Goal: Task Accomplishment & Management: Use online tool/utility

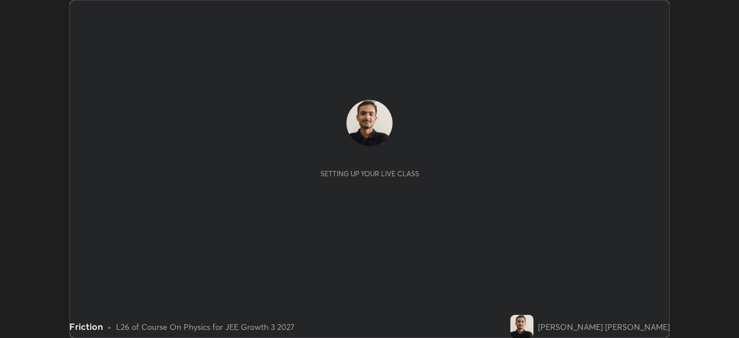
scroll to position [338, 738]
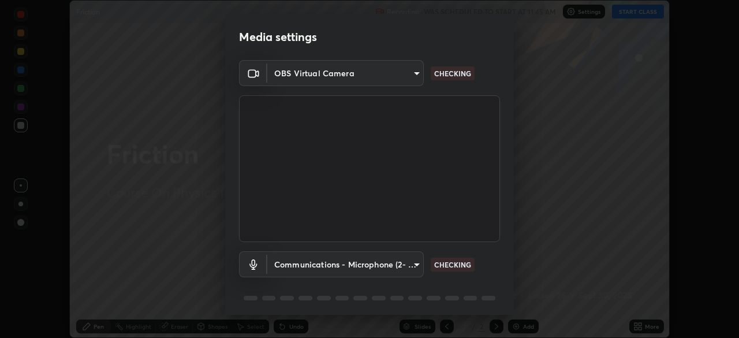
type input "0098613ca96d1cb365b3845fa694b9755ae94ec2d7c0f75973c998bbbf9ace16"
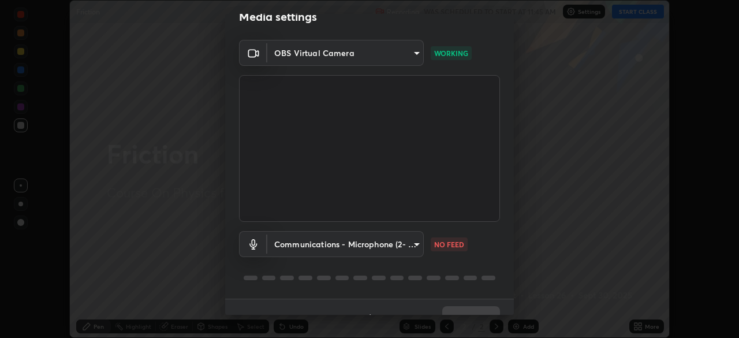
scroll to position [41, 0]
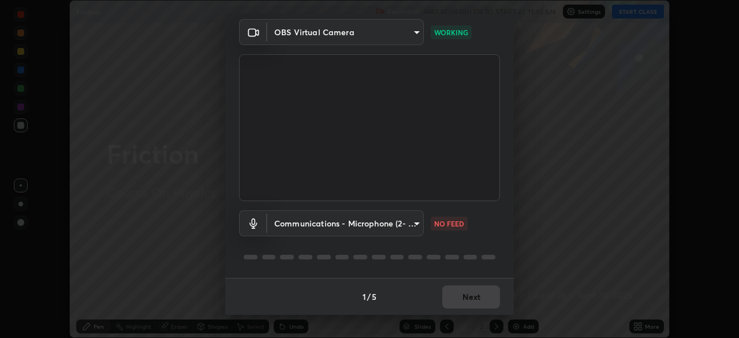
click at [419, 220] on body "Erase all Friction Recording WAS SCHEDULED TO START AT 11:45 AM Settings START …" at bounding box center [369, 169] width 739 height 338
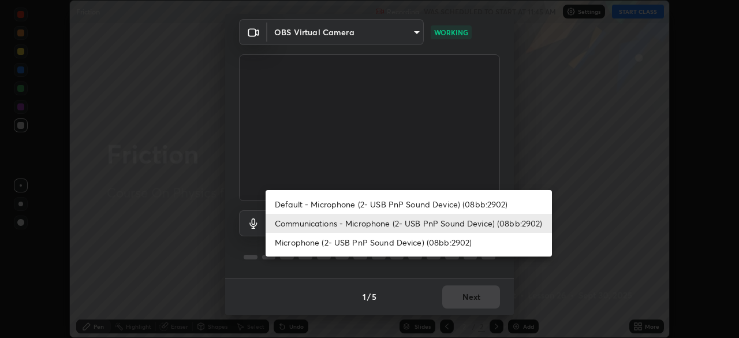
click at [410, 199] on li "Default - Microphone (2- USB PnP Sound Device) (08bb:2902)" at bounding box center [408, 203] width 286 height 19
type input "default"
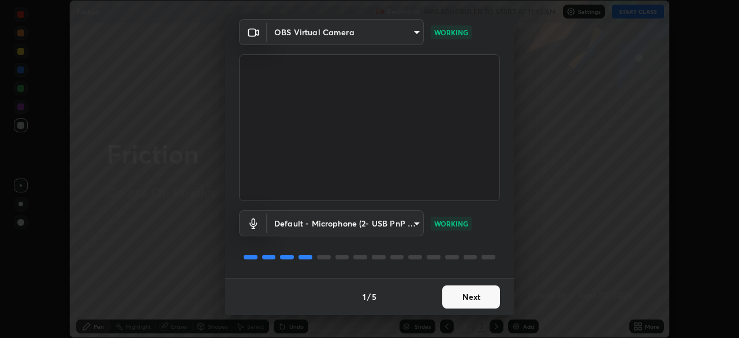
click at [474, 286] on button "Next" at bounding box center [471, 296] width 58 height 23
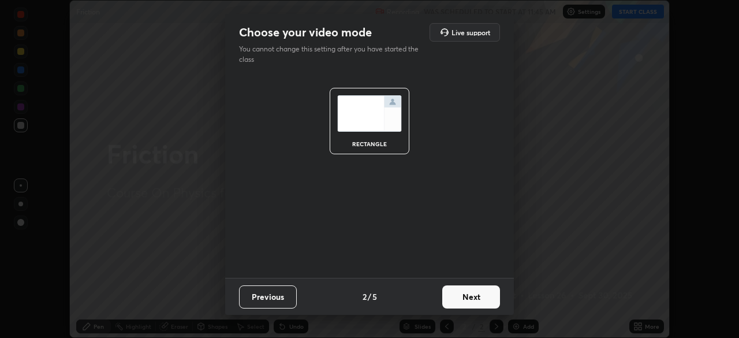
scroll to position [0, 0]
click at [470, 294] on button "Next" at bounding box center [471, 296] width 58 height 23
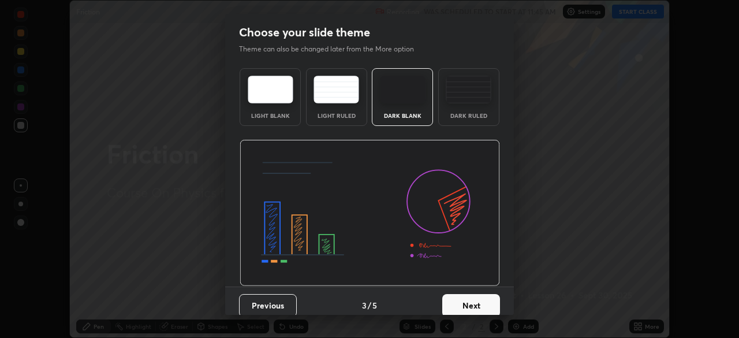
click at [472, 294] on button "Next" at bounding box center [471, 305] width 58 height 23
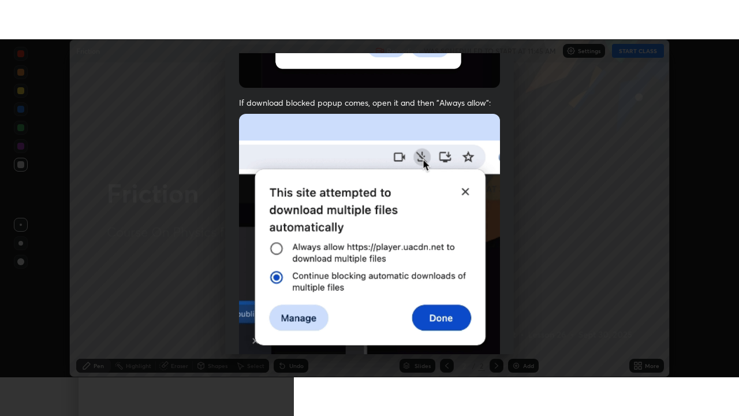
scroll to position [276, 0]
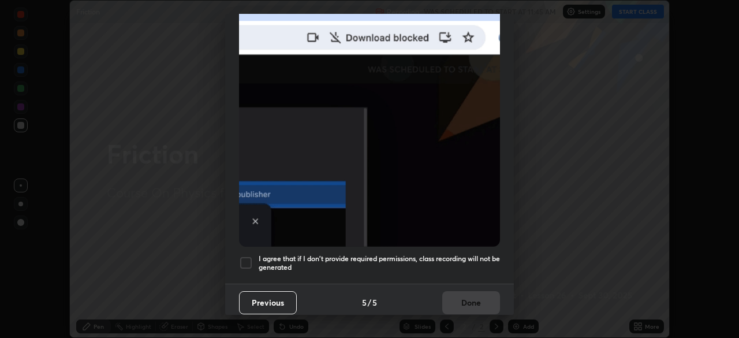
click at [438, 254] on h5 "I agree that if I don't provide required permissions, class recording will not …" at bounding box center [379, 263] width 241 height 18
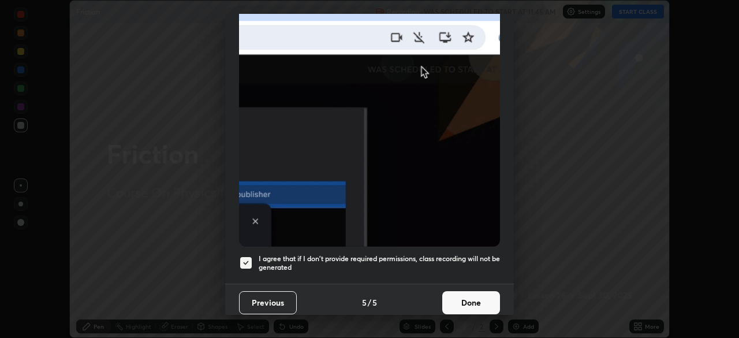
click at [456, 299] on button "Done" at bounding box center [471, 302] width 58 height 23
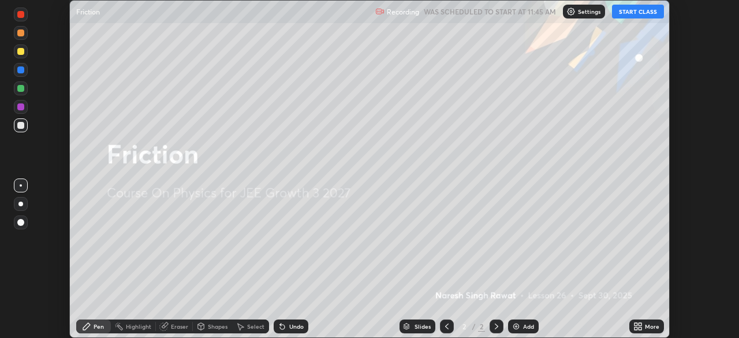
click at [637, 328] on icon at bounding box center [635, 328] width 3 height 3
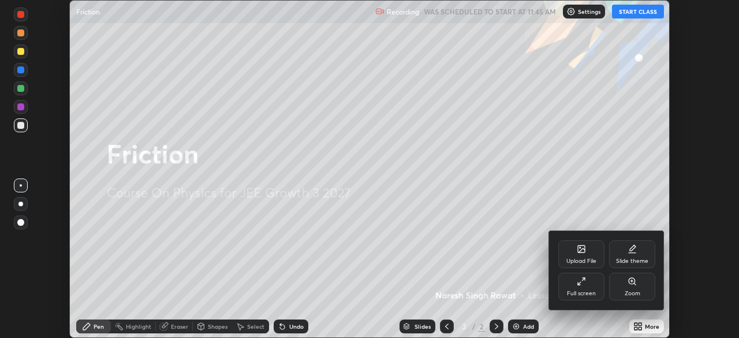
click at [585, 278] on icon at bounding box center [581, 280] width 9 height 9
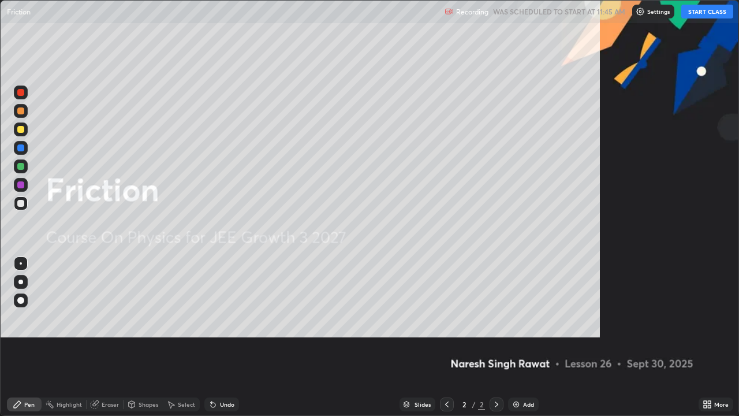
scroll to position [416, 739]
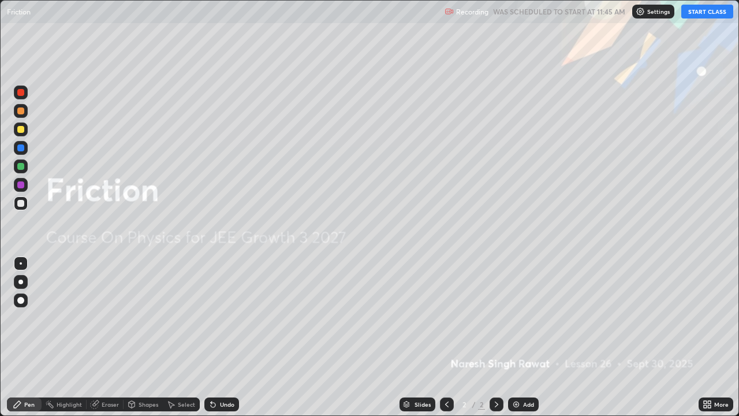
click at [695, 17] on button "START CLASS" at bounding box center [707, 12] width 52 height 14
click at [513, 337] on img at bounding box center [515, 403] width 9 height 9
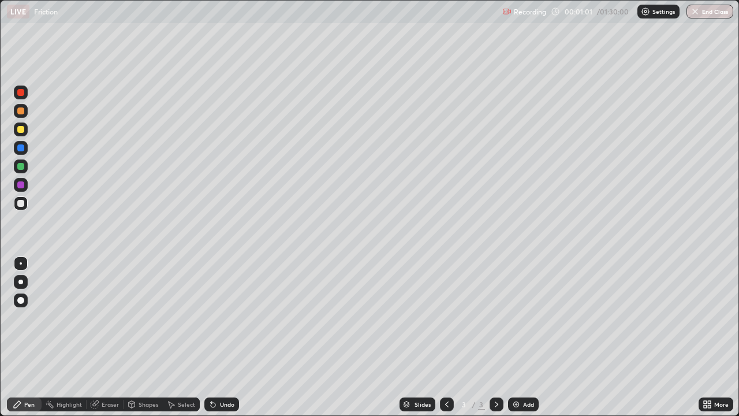
click at [21, 110] on div at bounding box center [20, 110] width 7 height 7
click at [98, 337] on icon at bounding box center [94, 403] width 9 height 9
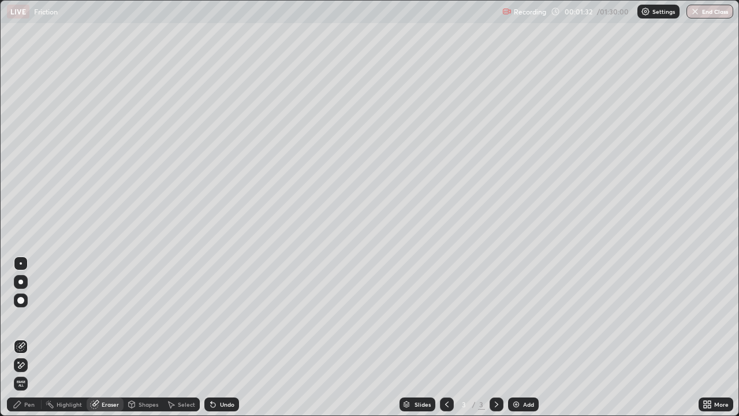
click at [137, 337] on div "Shapes" at bounding box center [142, 404] width 39 height 14
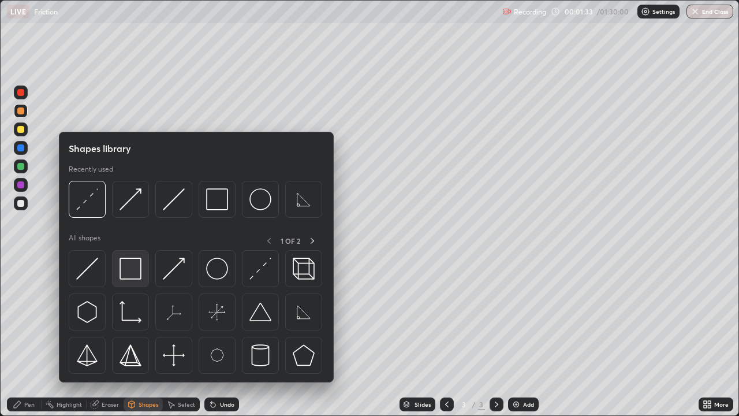
click at [137, 275] on img at bounding box center [130, 268] width 22 height 22
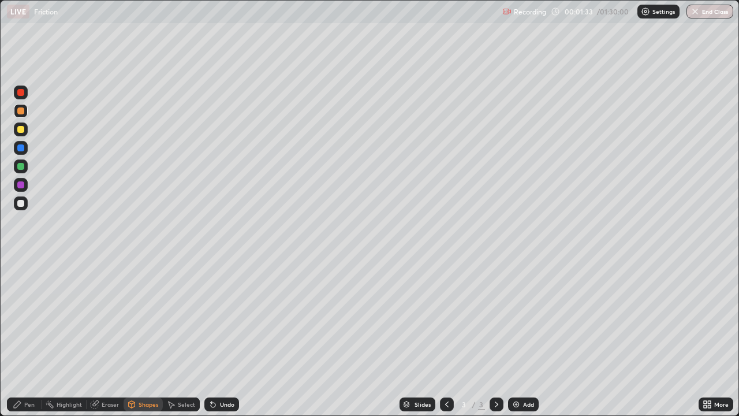
click at [21, 202] on div at bounding box center [20, 203] width 7 height 7
click at [132, 337] on icon at bounding box center [132, 405] width 0 height 4
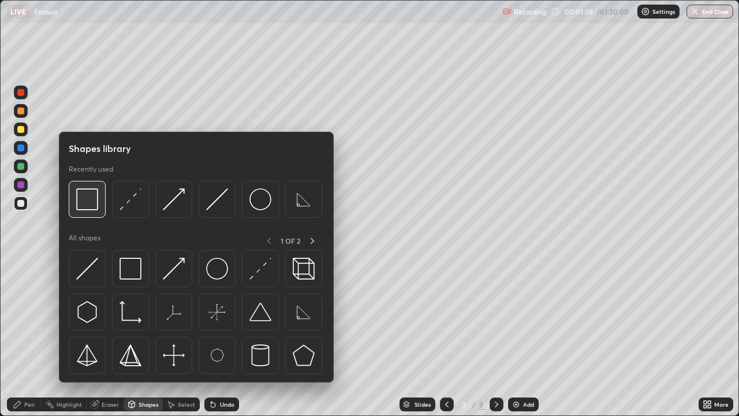
click at [94, 204] on img at bounding box center [87, 199] width 22 height 22
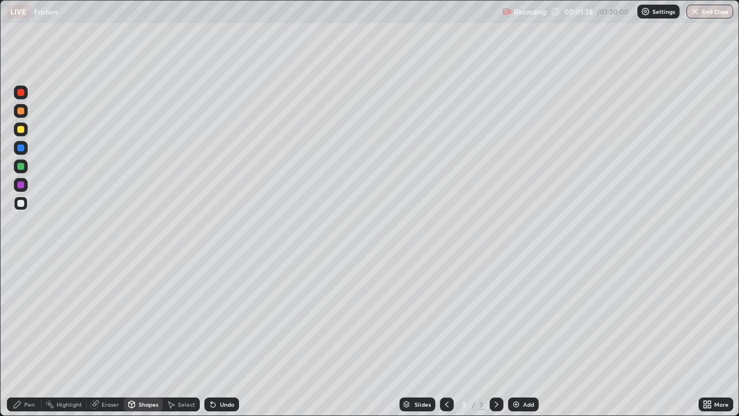
click at [22, 167] on div at bounding box center [20, 166] width 7 height 7
click at [134, 337] on icon at bounding box center [132, 404] width 6 height 7
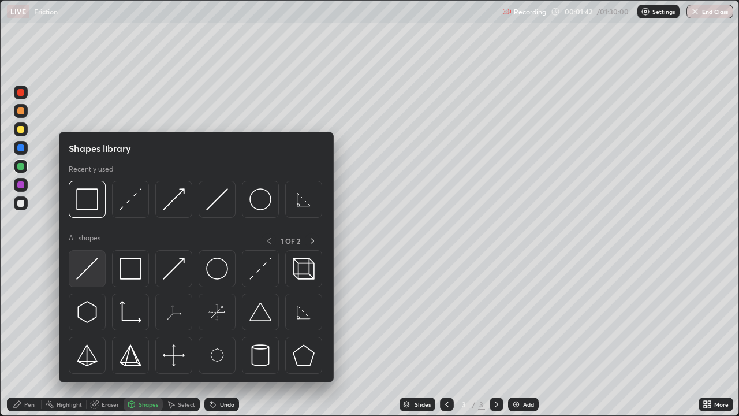
click at [94, 272] on img at bounding box center [87, 268] width 22 height 22
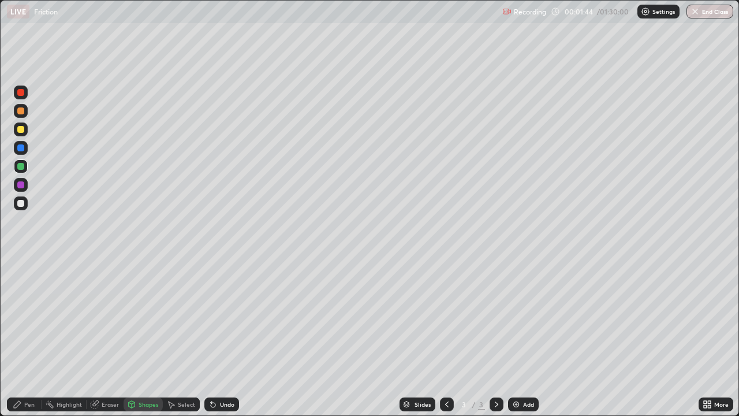
click at [32, 337] on div "Pen" at bounding box center [24, 404] width 35 height 14
click at [18, 204] on div at bounding box center [20, 203] width 7 height 7
click at [22, 166] on div at bounding box center [20, 166] width 7 height 7
click at [133, 337] on icon at bounding box center [132, 404] width 6 height 7
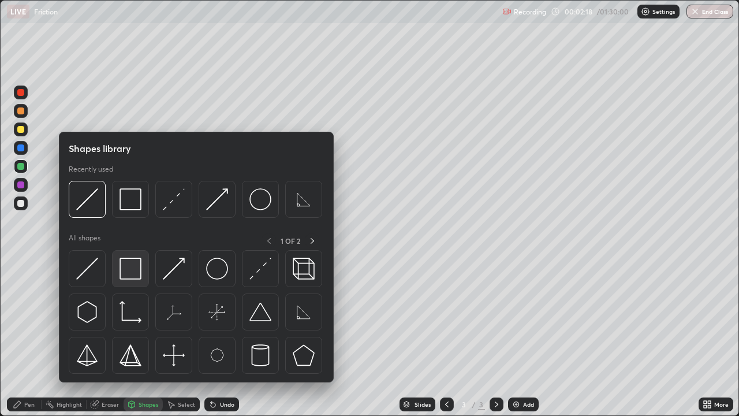
click at [126, 274] on img at bounding box center [130, 268] width 22 height 22
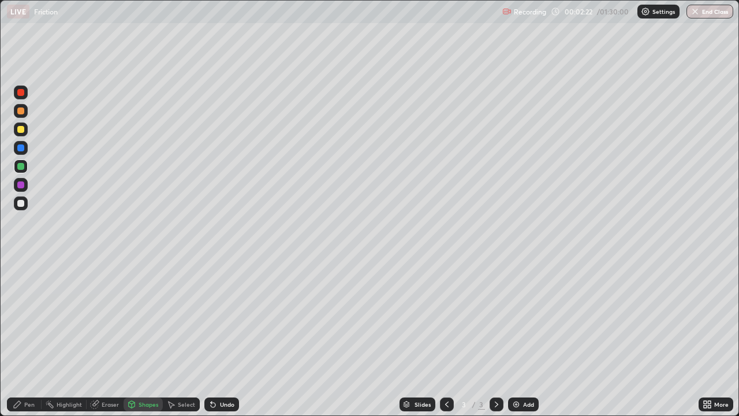
click at [211, 337] on icon at bounding box center [213, 404] width 5 height 5
click at [140, 337] on div "Shapes" at bounding box center [149, 404] width 20 height 6
click at [145, 337] on div "Shapes" at bounding box center [149, 404] width 20 height 6
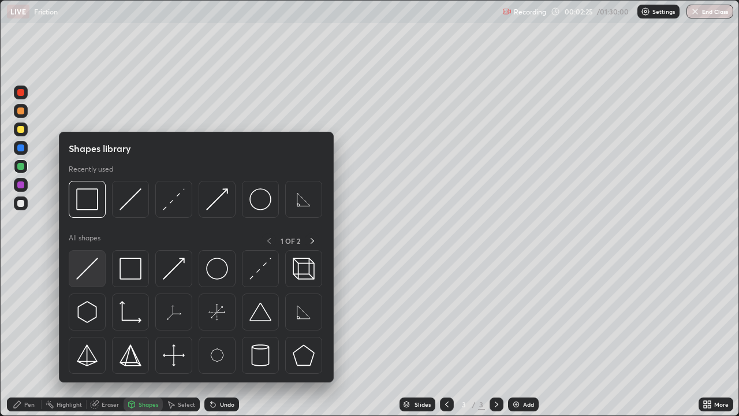
click at [87, 268] on img at bounding box center [87, 268] width 22 height 22
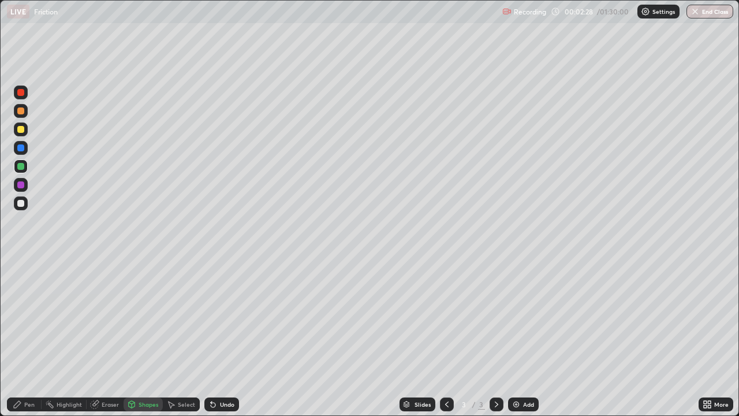
click at [215, 337] on icon at bounding box center [212, 403] width 9 height 9
click at [147, 337] on div "Shapes" at bounding box center [149, 404] width 20 height 6
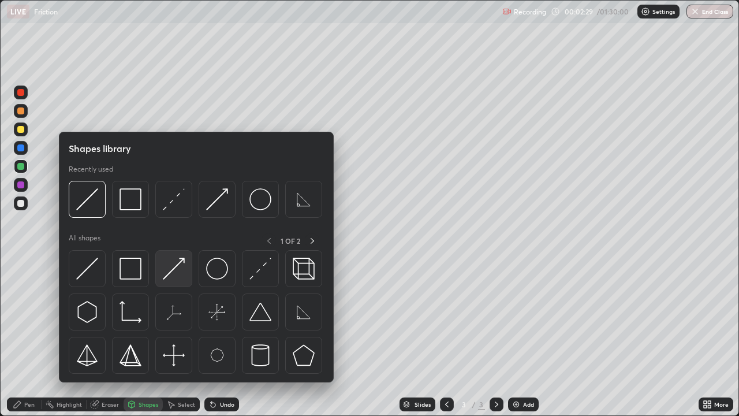
click at [174, 266] on img at bounding box center [174, 268] width 22 height 22
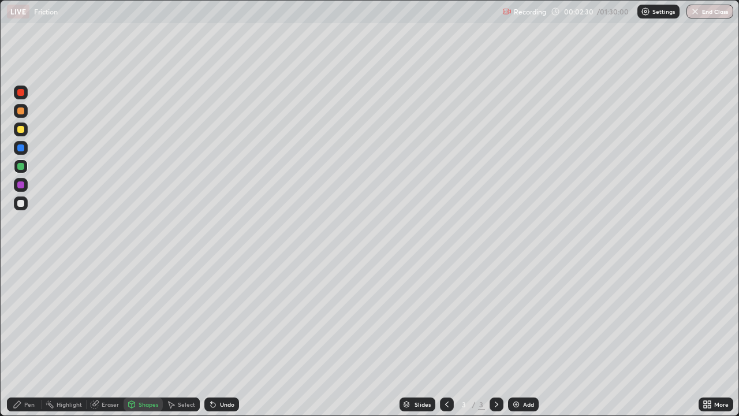
click at [20, 200] on div at bounding box center [20, 203] width 7 height 7
click at [24, 337] on div "Pen" at bounding box center [24, 404] width 35 height 14
click at [17, 167] on div at bounding box center [21, 166] width 14 height 14
click at [96, 337] on icon at bounding box center [95, 403] width 6 height 6
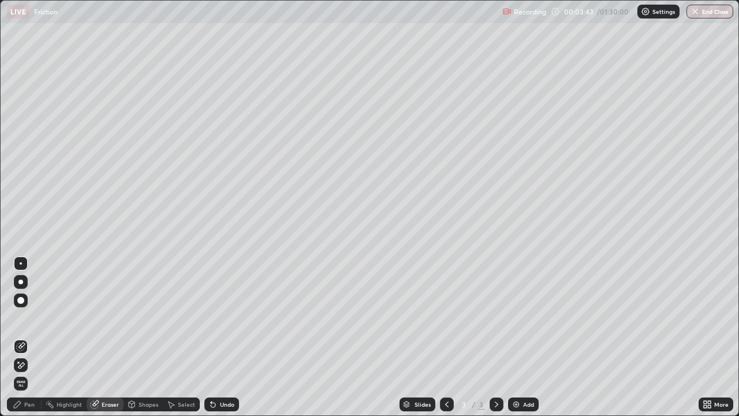
click at [150, 337] on div "Shapes" at bounding box center [149, 404] width 20 height 6
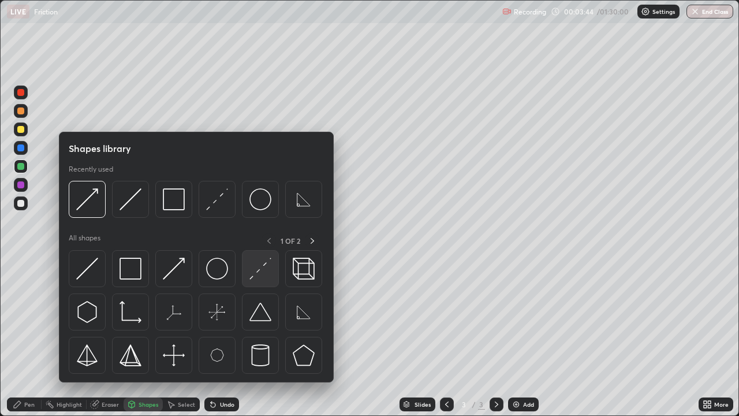
click at [256, 272] on img at bounding box center [260, 268] width 22 height 22
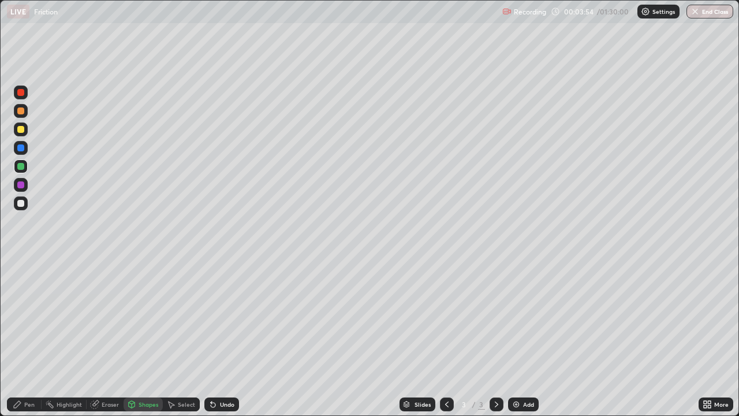
click at [20, 113] on div at bounding box center [20, 110] width 7 height 7
click at [146, 337] on div "Shapes" at bounding box center [149, 404] width 20 height 6
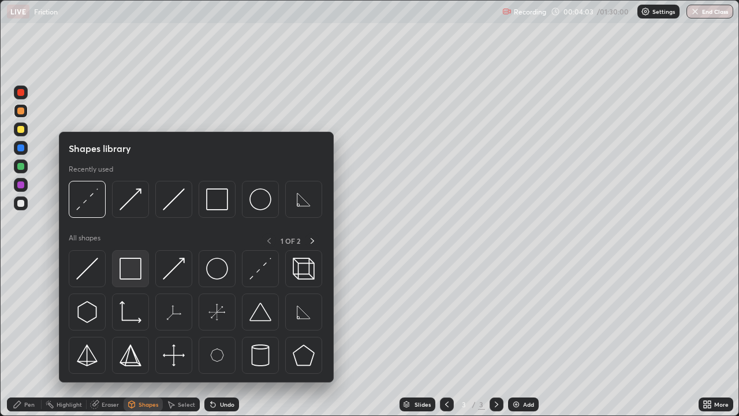
click at [141, 263] on img at bounding box center [130, 268] width 22 height 22
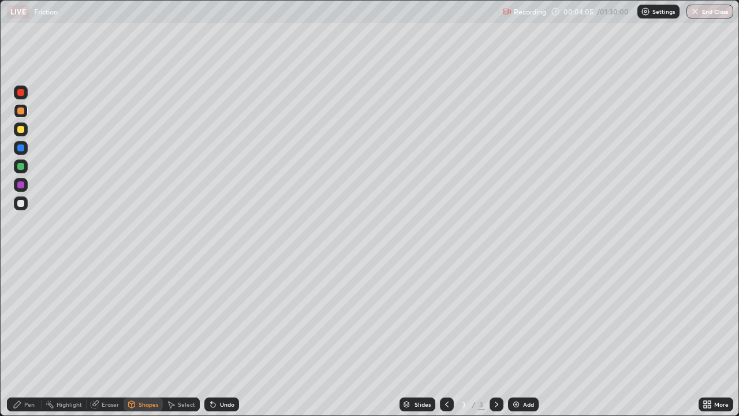
click at [141, 337] on div "Shapes" at bounding box center [149, 404] width 20 height 6
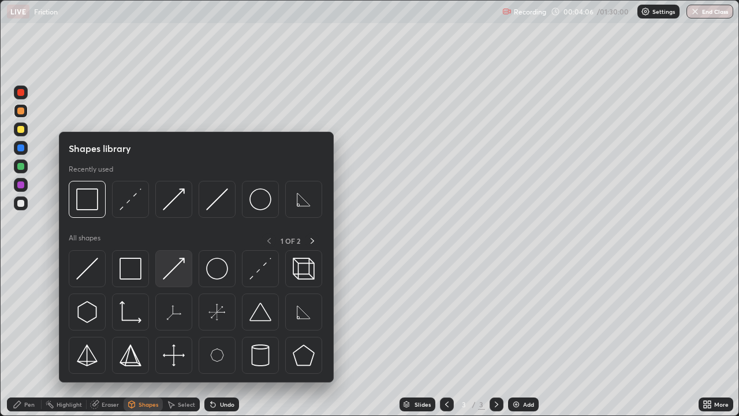
click at [181, 260] on img at bounding box center [174, 268] width 22 height 22
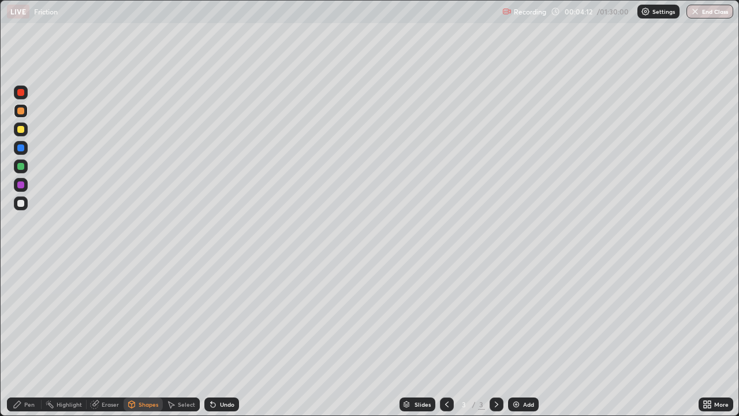
click at [24, 337] on div "Pen" at bounding box center [29, 404] width 10 height 6
click at [21, 202] on div at bounding box center [20, 203] width 7 height 7
click at [21, 110] on div at bounding box center [20, 110] width 7 height 7
click at [495, 337] on icon at bounding box center [496, 403] width 9 height 9
click at [516, 337] on img at bounding box center [515, 403] width 9 height 9
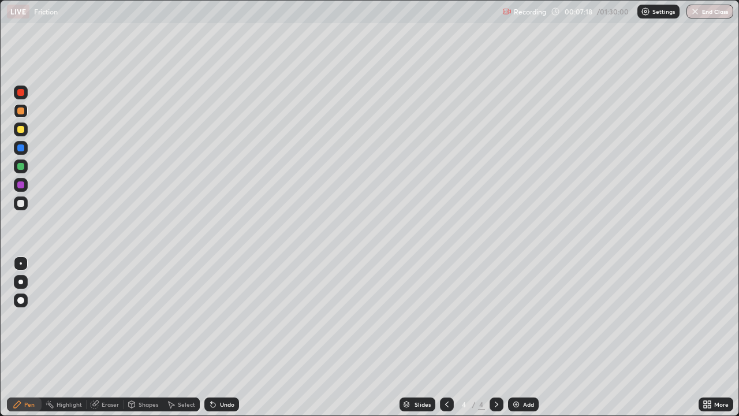
click at [18, 130] on div at bounding box center [20, 129] width 7 height 7
click at [223, 337] on div "Undo" at bounding box center [227, 404] width 14 height 6
click at [24, 114] on div at bounding box center [21, 111] width 14 height 14
click at [222, 337] on div "Undo" at bounding box center [221, 404] width 35 height 14
click at [230, 337] on div "Undo" at bounding box center [221, 404] width 35 height 14
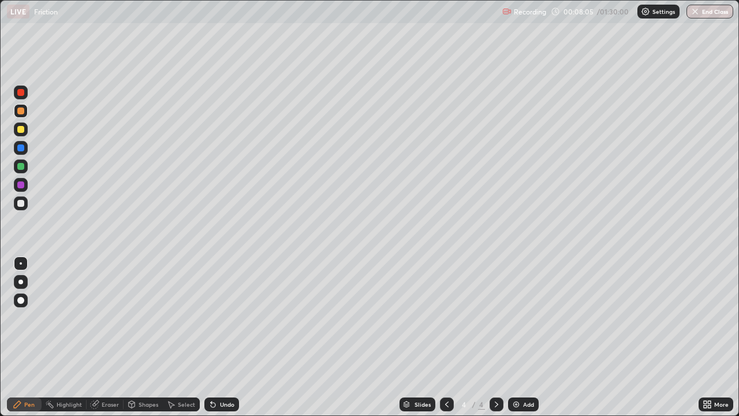
click at [227, 337] on div "Undo" at bounding box center [221, 404] width 35 height 14
click at [230, 337] on div "Undo" at bounding box center [227, 404] width 14 height 6
click at [231, 337] on div "Undo" at bounding box center [221, 404] width 35 height 14
click at [20, 169] on div at bounding box center [20, 166] width 7 height 7
click at [132, 337] on icon at bounding box center [132, 404] width 6 height 7
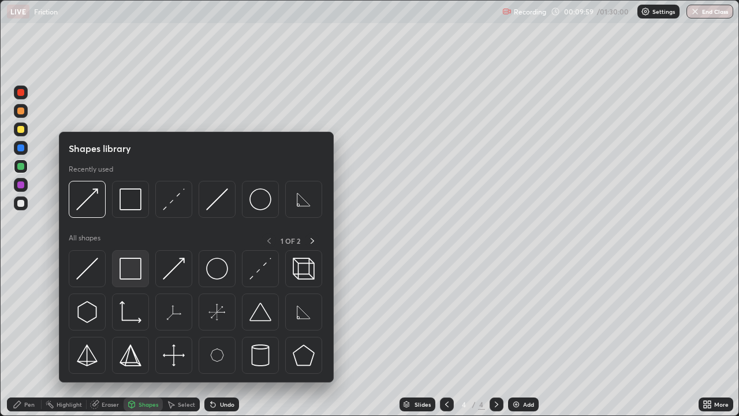
click at [129, 264] on img at bounding box center [130, 268] width 22 height 22
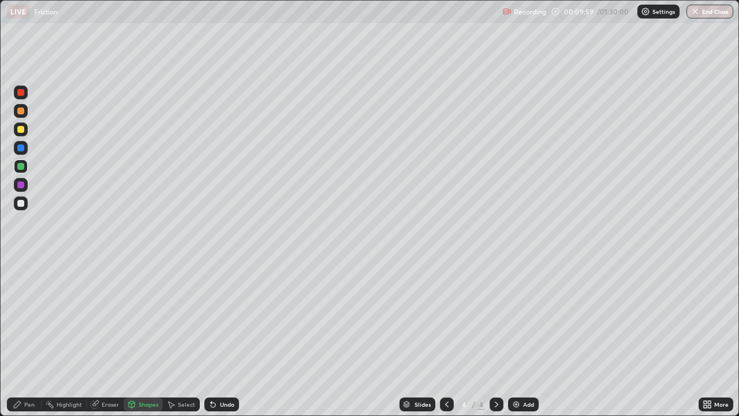
click at [19, 200] on div at bounding box center [20, 203] width 7 height 7
click at [22, 164] on div at bounding box center [20, 166] width 7 height 7
click at [102, 337] on div "Eraser" at bounding box center [110, 404] width 17 height 6
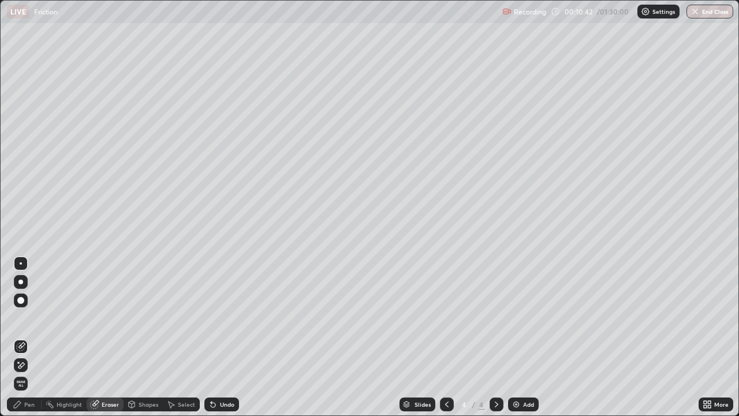
click at [447, 337] on icon at bounding box center [446, 403] width 9 height 9
click at [494, 337] on icon at bounding box center [496, 403] width 9 height 9
click at [446, 337] on icon at bounding box center [446, 403] width 9 height 9
click at [175, 337] on div "Select" at bounding box center [181, 404] width 37 height 14
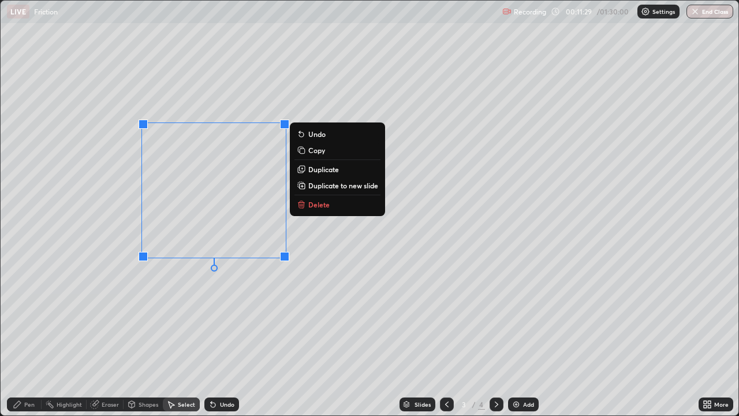
click at [336, 184] on p "Duplicate to new slide" at bounding box center [343, 185] width 70 height 9
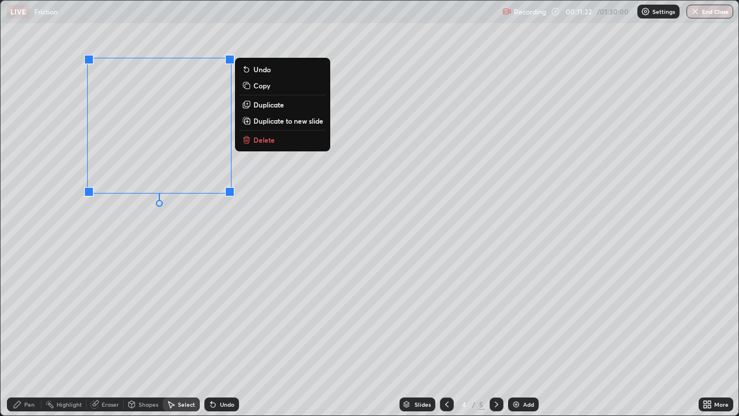
click at [176, 260] on div "0 ° Undo Copy Duplicate Duplicate to new slide Delete" at bounding box center [370, 208] width 738 height 414
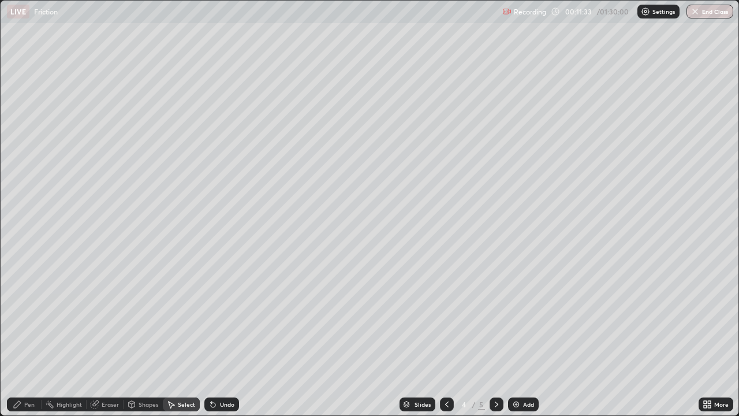
click at [108, 337] on div "Eraser" at bounding box center [110, 404] width 17 height 6
click at [446, 337] on icon at bounding box center [446, 403] width 9 height 9
click at [29, 337] on div "Pen" at bounding box center [29, 404] width 10 height 6
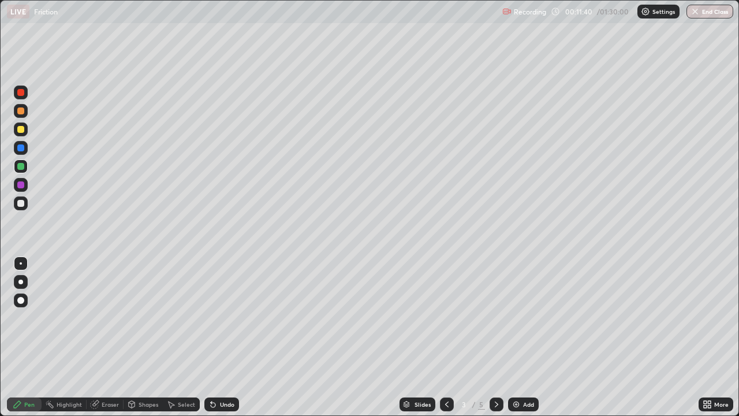
click at [21, 130] on div at bounding box center [20, 129] width 7 height 7
click at [227, 337] on div "Undo" at bounding box center [227, 404] width 14 height 6
click at [499, 337] on icon at bounding box center [496, 403] width 9 height 9
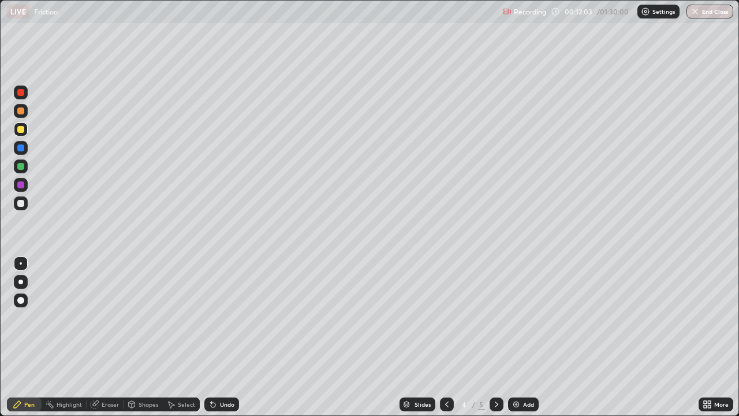
click at [140, 337] on div "Shapes" at bounding box center [149, 404] width 20 height 6
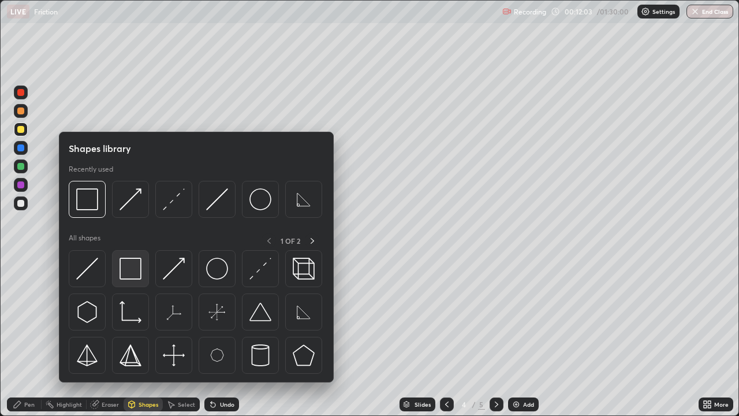
click at [131, 262] on img at bounding box center [130, 268] width 22 height 22
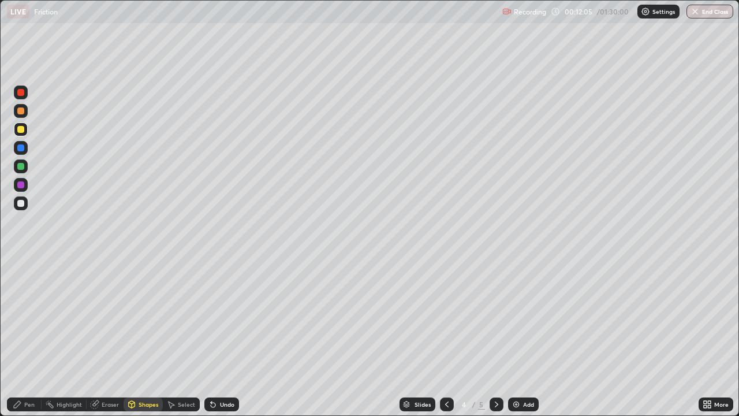
click at [22, 110] on div at bounding box center [20, 110] width 7 height 7
click at [28, 337] on div "Pen" at bounding box center [24, 404] width 35 height 14
click at [22, 167] on div at bounding box center [20, 166] width 7 height 7
click at [133, 337] on icon at bounding box center [132, 403] width 6 height 2
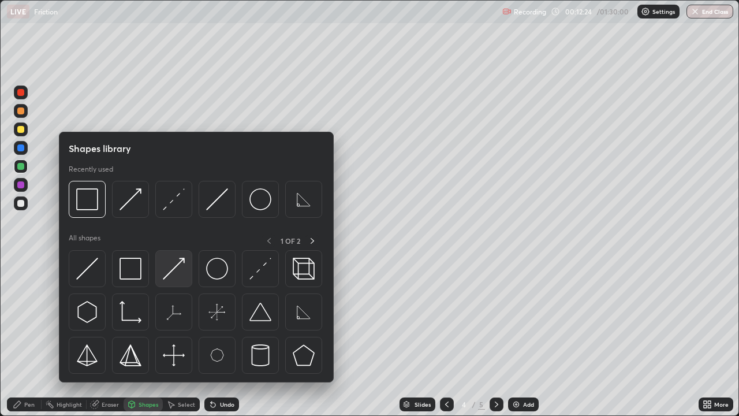
click at [173, 263] on img at bounding box center [174, 268] width 22 height 22
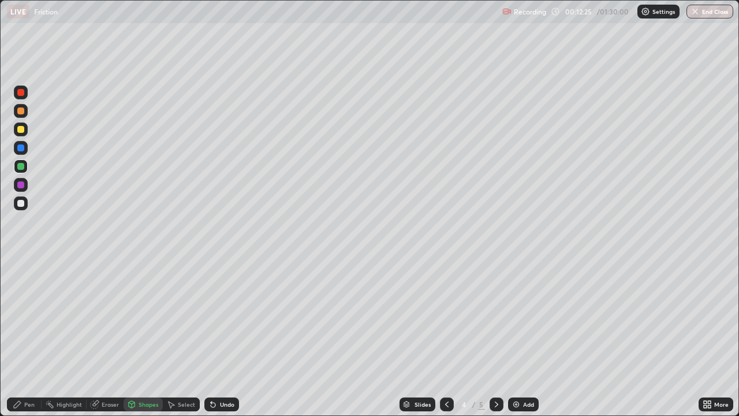
click at [20, 184] on div at bounding box center [20, 184] width 7 height 7
click at [25, 337] on div "Pen" at bounding box center [29, 404] width 10 height 6
click at [21, 204] on div at bounding box center [20, 203] width 7 height 7
click at [220, 337] on div "Undo" at bounding box center [221, 404] width 35 height 14
click at [217, 337] on div "Undo" at bounding box center [221, 404] width 35 height 14
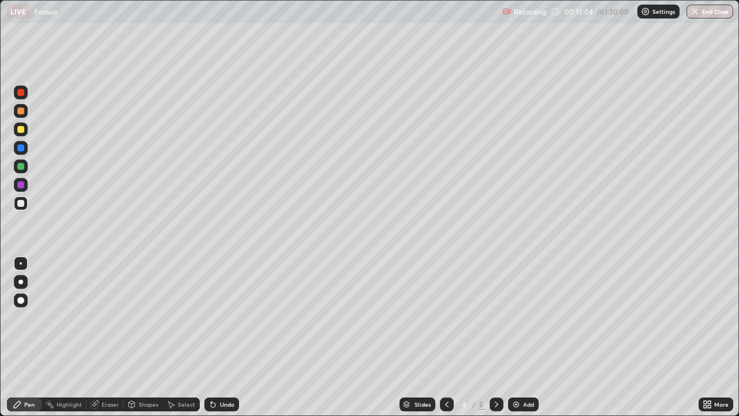
click at [218, 337] on div "Undo" at bounding box center [221, 404] width 35 height 14
click at [14, 114] on div at bounding box center [21, 111] width 14 height 14
click at [708, 337] on icon at bounding box center [709, 406] width 3 height 3
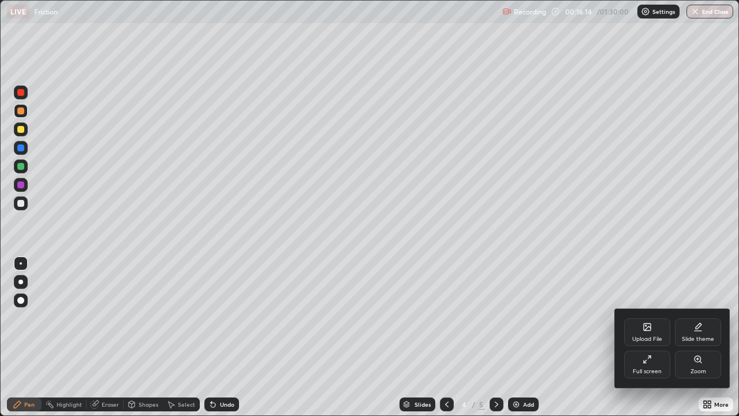
click at [695, 329] on icon at bounding box center [697, 326] width 9 height 9
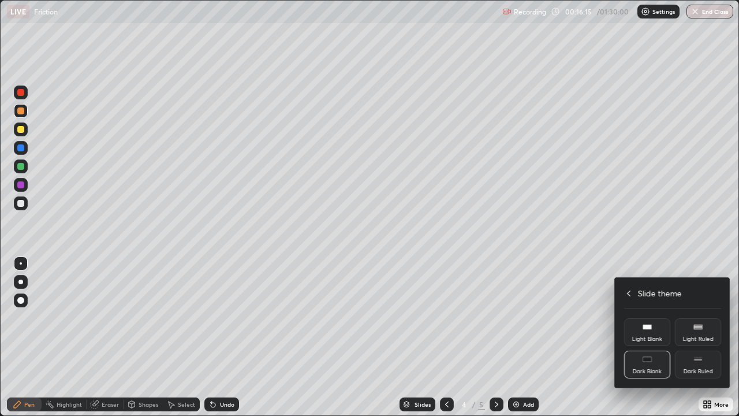
click at [699, 337] on icon at bounding box center [697, 358] width 9 height 9
click at [627, 295] on icon at bounding box center [628, 293] width 9 height 9
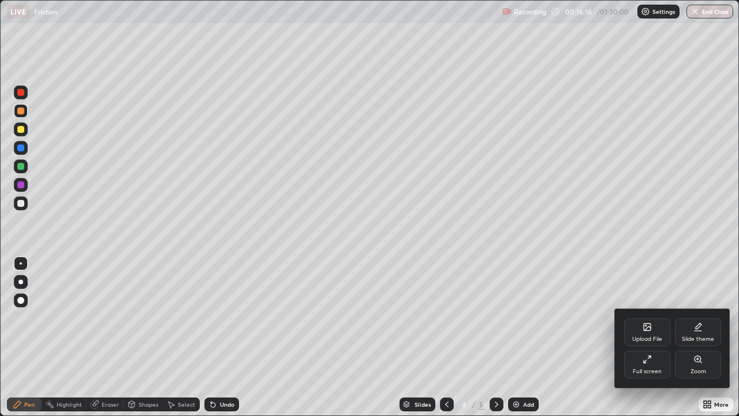
click at [568, 297] on div at bounding box center [369, 208] width 739 height 416
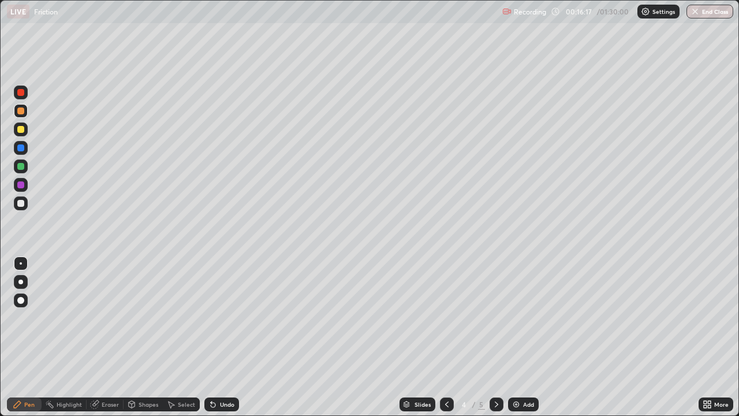
click at [522, 337] on div "Add" at bounding box center [523, 404] width 31 height 14
click at [130, 337] on icon at bounding box center [132, 403] width 6 height 2
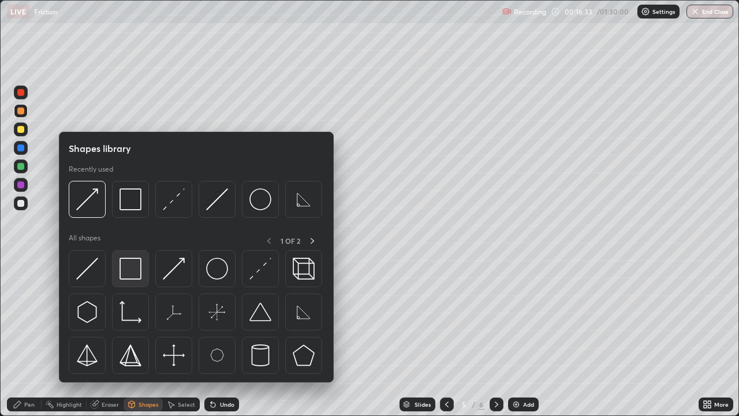
click at [132, 271] on img at bounding box center [130, 268] width 22 height 22
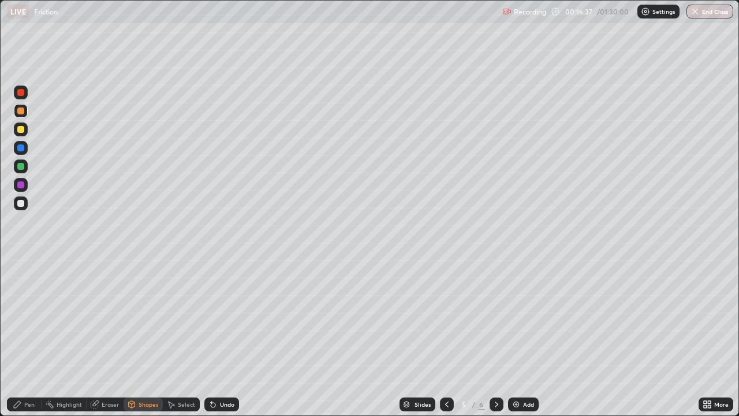
click at [23, 128] on div at bounding box center [20, 129] width 7 height 7
click at [29, 337] on div "Pen" at bounding box center [29, 404] width 10 height 6
click at [147, 337] on div "Shapes" at bounding box center [149, 404] width 20 height 6
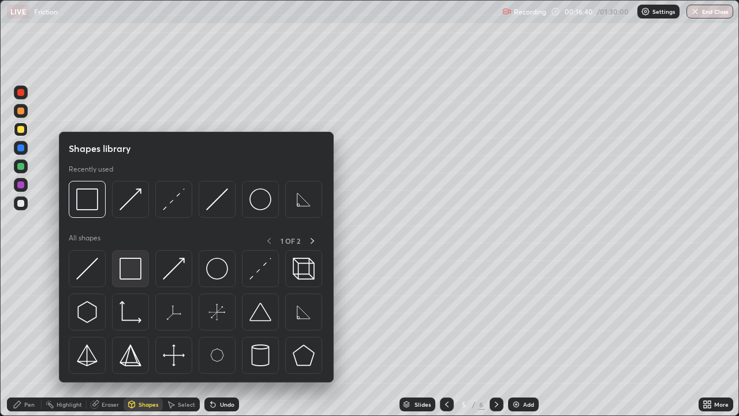
click at [132, 265] on img at bounding box center [130, 268] width 22 height 22
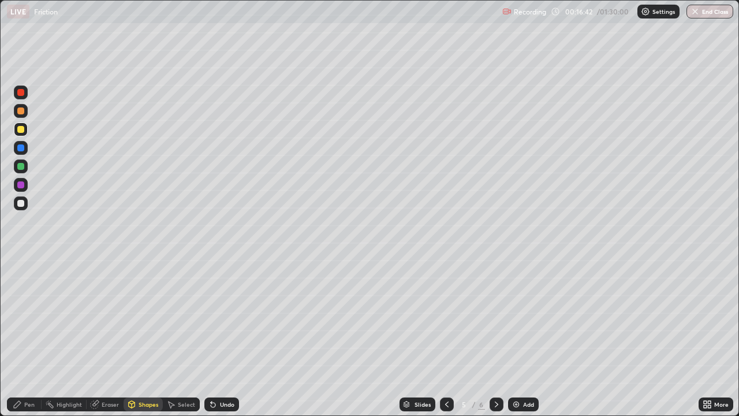
click at [27, 337] on div "Pen" at bounding box center [29, 404] width 10 height 6
click at [18, 209] on div at bounding box center [21, 203] width 14 height 14
click at [221, 337] on div "Undo" at bounding box center [227, 404] width 14 height 6
click at [220, 337] on div "Undo" at bounding box center [227, 404] width 14 height 6
click at [219, 337] on div "Undo" at bounding box center [221, 404] width 35 height 14
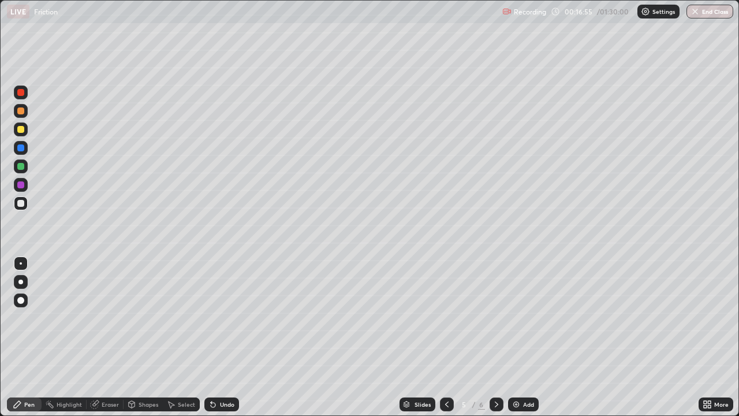
click at [219, 337] on div "Undo" at bounding box center [221, 404] width 35 height 14
click at [220, 337] on div "Undo" at bounding box center [227, 404] width 14 height 6
click at [21, 129] on div at bounding box center [20, 129] width 7 height 7
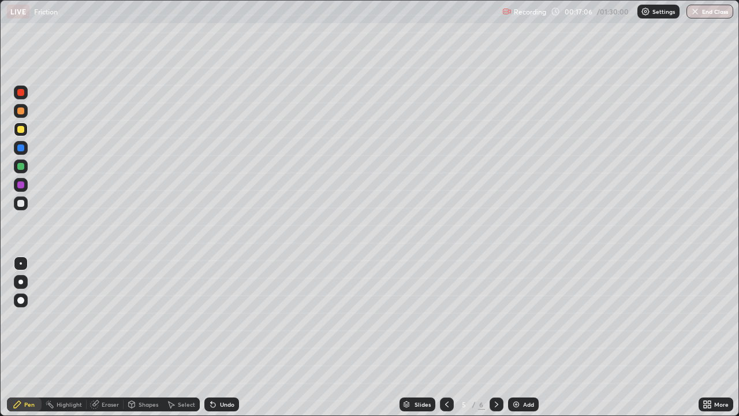
click at [226, 337] on div "Undo" at bounding box center [227, 404] width 14 height 6
click at [149, 337] on div "Shapes" at bounding box center [149, 404] width 20 height 6
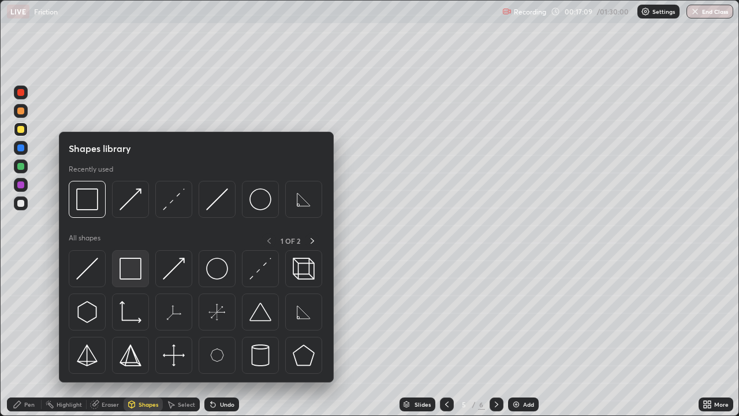
click at [129, 267] on img at bounding box center [130, 268] width 22 height 22
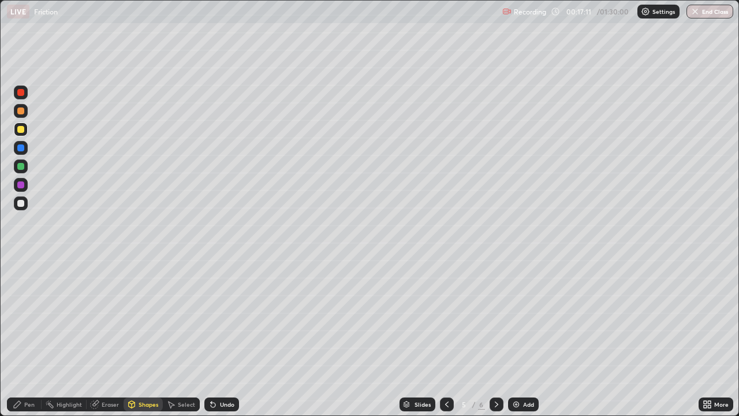
click at [180, 337] on div "Select" at bounding box center [186, 404] width 17 height 6
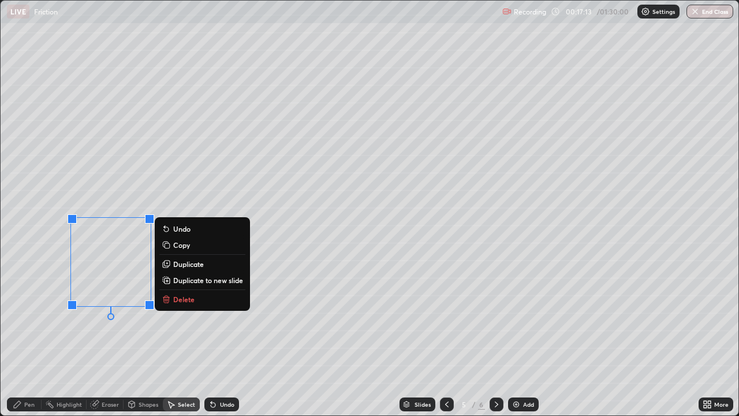
click at [190, 263] on p "Duplicate" at bounding box center [188, 263] width 31 height 9
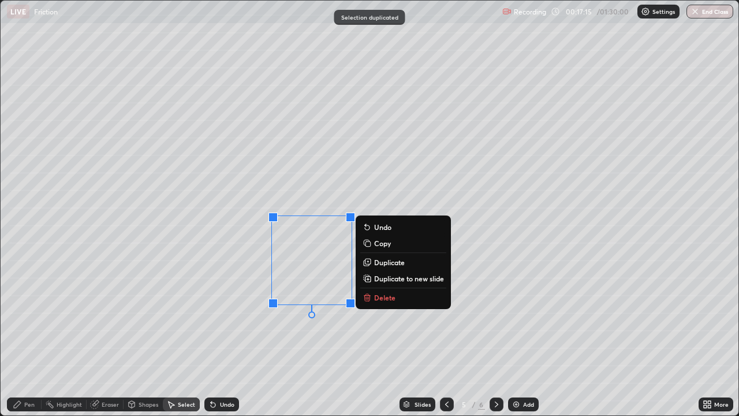
click at [385, 260] on p "Duplicate" at bounding box center [389, 261] width 31 height 9
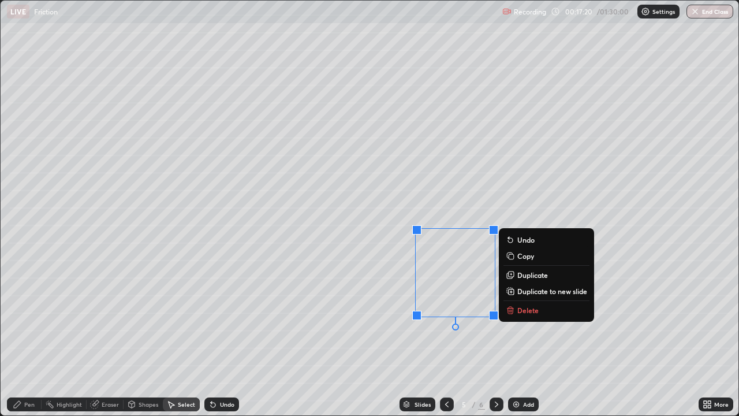
click at [528, 275] on p "Duplicate" at bounding box center [532, 274] width 31 height 9
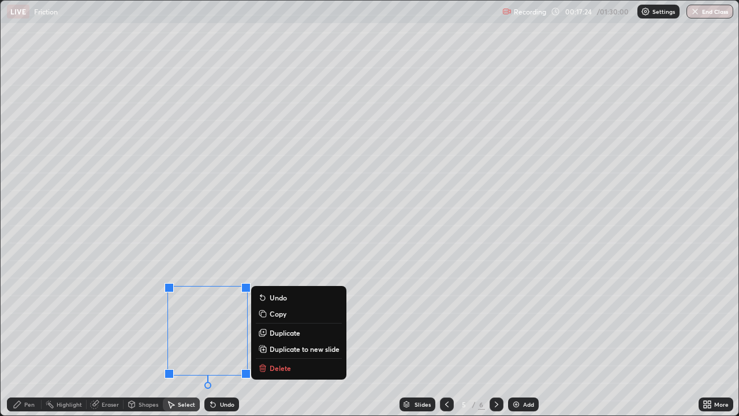
click at [85, 337] on div "0 ° Undo Copy Duplicate Duplicate to new slide Delete" at bounding box center [370, 208] width 738 height 414
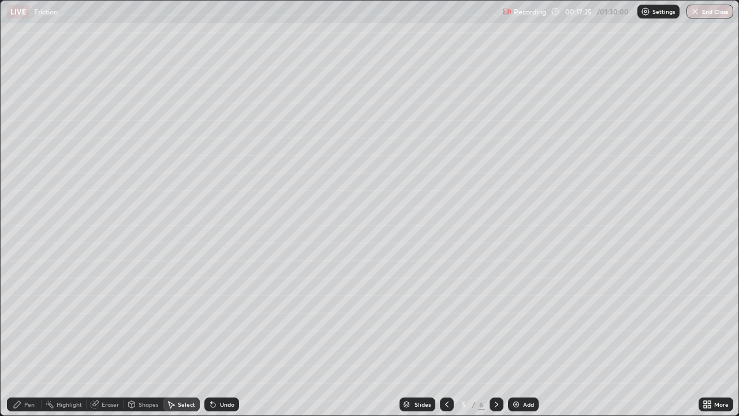
click at [23, 337] on div "Pen" at bounding box center [24, 404] width 35 height 14
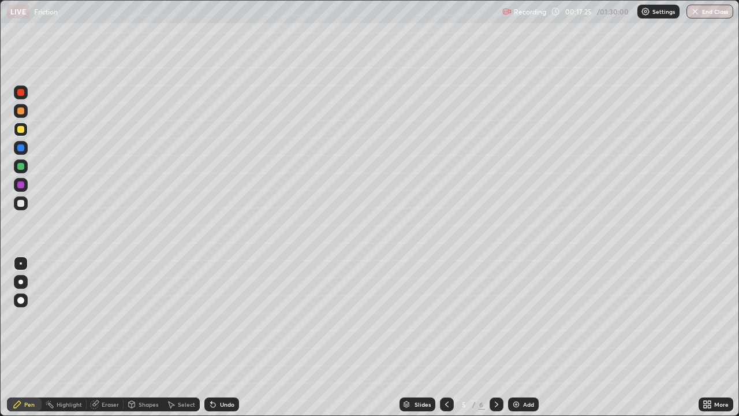
click at [22, 206] on div at bounding box center [20, 203] width 7 height 7
click at [178, 337] on div "Select" at bounding box center [186, 404] width 17 height 6
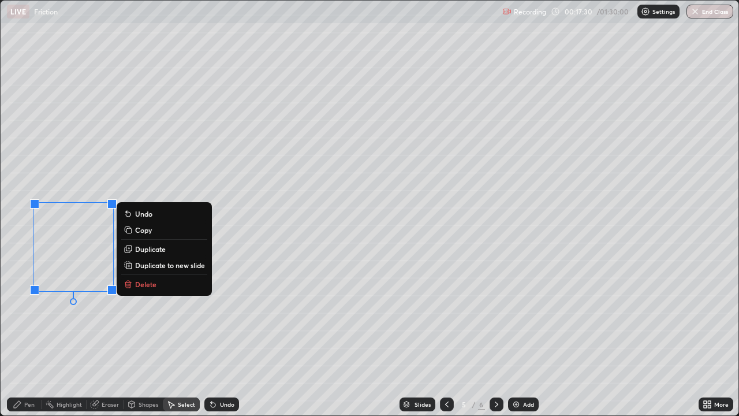
click at [68, 337] on div "0 ° Undo Copy Duplicate Duplicate to new slide Delete" at bounding box center [370, 208] width 738 height 414
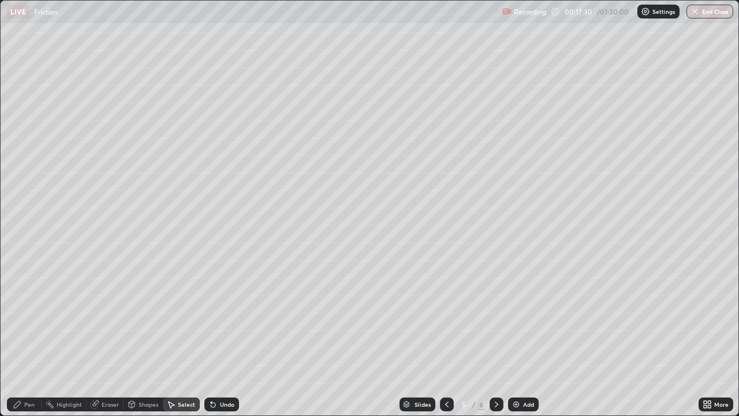
click at [172, 337] on icon at bounding box center [170, 403] width 9 height 9
click at [170, 207] on div "0 ° Undo Copy Duplicate Duplicate to new slide Delete" at bounding box center [370, 208] width 738 height 414
click at [103, 337] on div "Eraser" at bounding box center [110, 404] width 17 height 6
click at [23, 337] on div "Pen" at bounding box center [24, 404] width 35 height 14
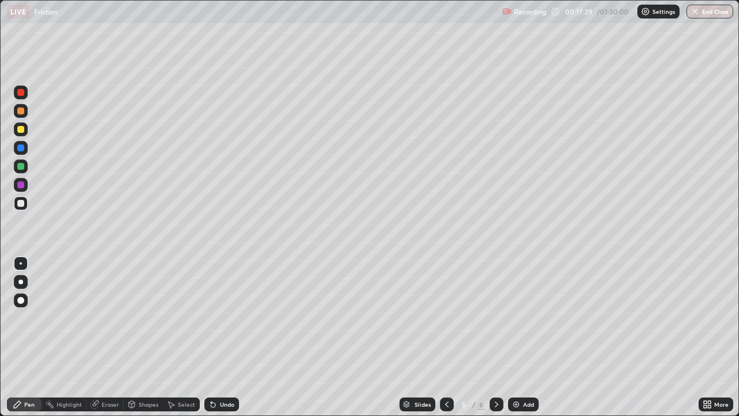
click at [20, 337] on icon at bounding box center [17, 404] width 7 height 7
click at [172, 337] on icon at bounding box center [172, 404] width 6 height 7
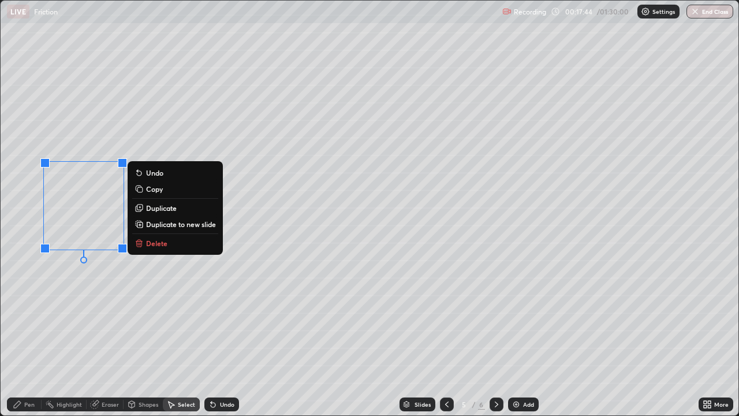
click at [63, 308] on div "0 ° Undo Copy Duplicate Duplicate to new slide Delete" at bounding box center [370, 208] width 738 height 414
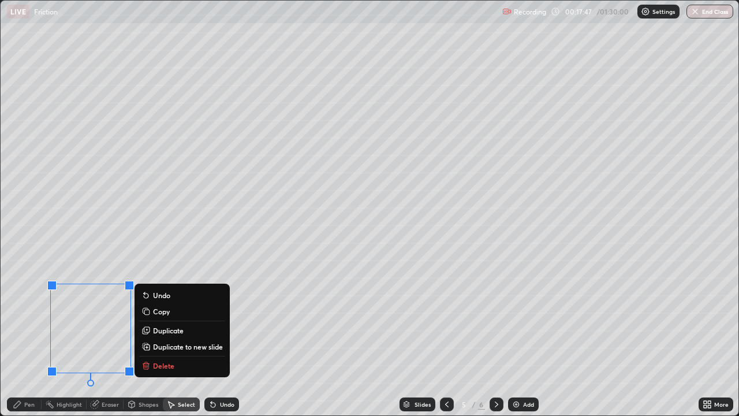
click at [219, 337] on p "Duplicate to new slide" at bounding box center [188, 346] width 70 height 9
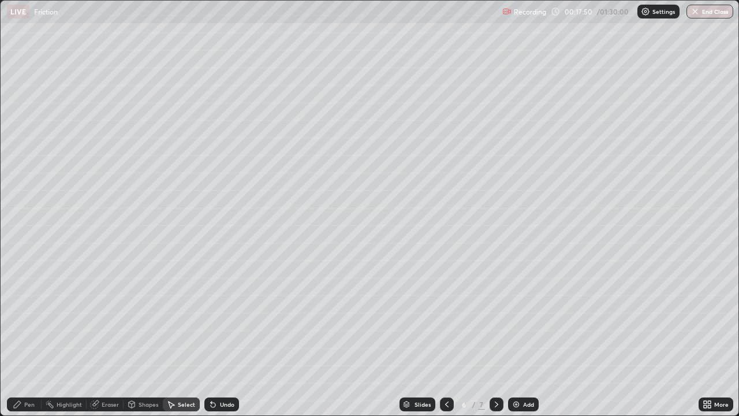
click at [218, 337] on div "Undo" at bounding box center [221, 404] width 35 height 14
click at [220, 337] on div "Undo" at bounding box center [227, 404] width 14 height 6
click at [446, 337] on icon at bounding box center [446, 403] width 9 height 9
click at [175, 337] on div "Select" at bounding box center [181, 404] width 37 height 14
click at [200, 323] on div "0 ° Undo Copy Duplicate Duplicate to new slide Delete" at bounding box center [370, 208] width 738 height 414
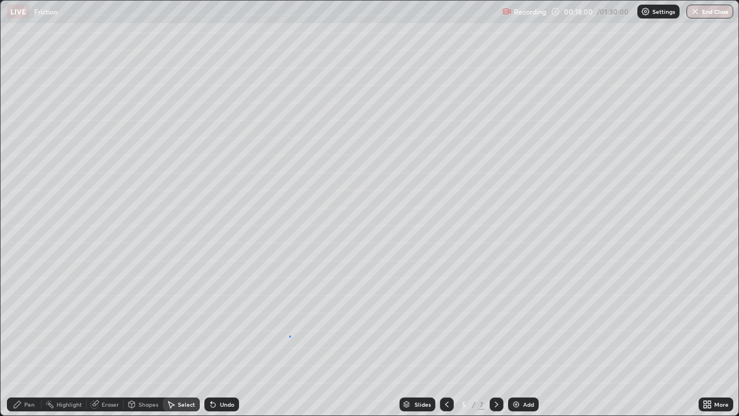
click at [289, 335] on div "0 ° Undo Copy Duplicate Duplicate to new slide Delete" at bounding box center [370, 208] width 738 height 414
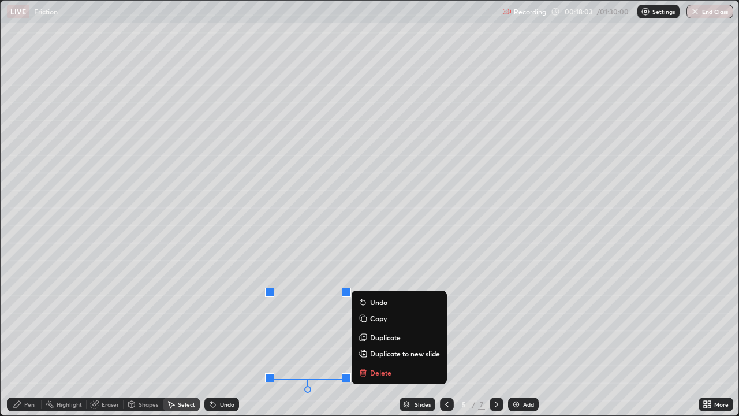
click at [176, 337] on div "0 ° Undo Copy Duplicate Duplicate to new slide Delete" at bounding box center [370, 208] width 738 height 414
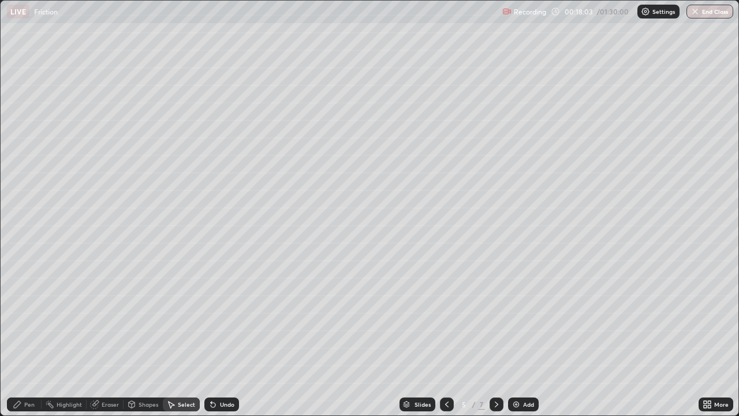
click at [31, 337] on div "Pen" at bounding box center [29, 404] width 10 height 6
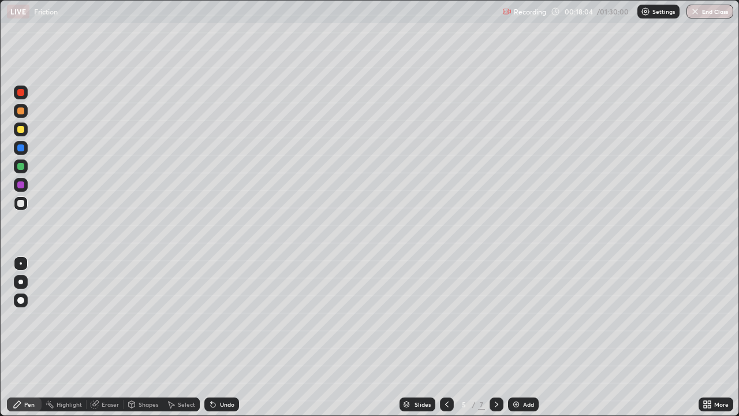
click at [17, 184] on div at bounding box center [20, 184] width 7 height 7
click at [21, 204] on div at bounding box center [20, 203] width 7 height 7
click at [18, 166] on div at bounding box center [20, 166] width 7 height 7
click at [133, 337] on icon at bounding box center [132, 404] width 6 height 7
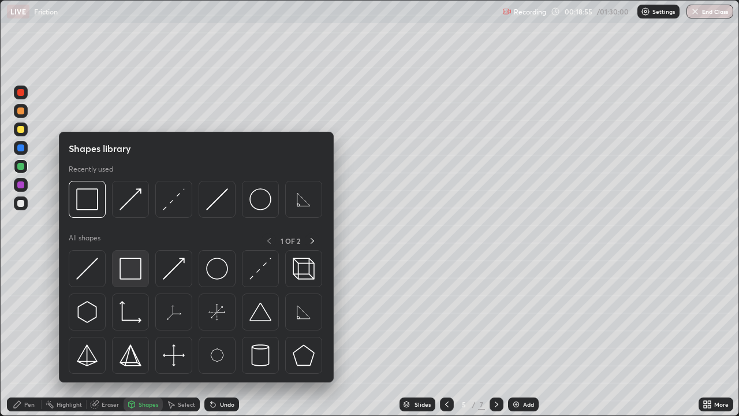
click at [133, 268] on img at bounding box center [130, 268] width 22 height 22
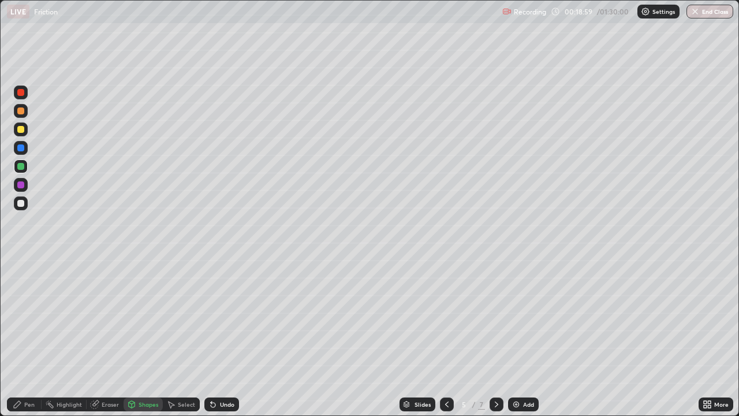
click at [143, 337] on div "Shapes" at bounding box center [142, 404] width 39 height 14
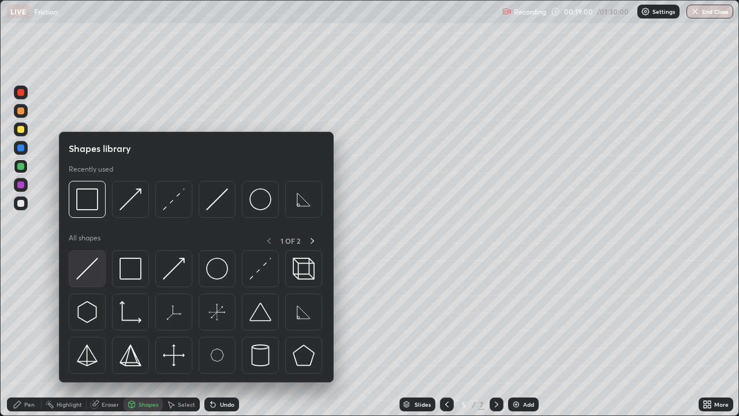
click at [96, 263] on img at bounding box center [87, 268] width 22 height 22
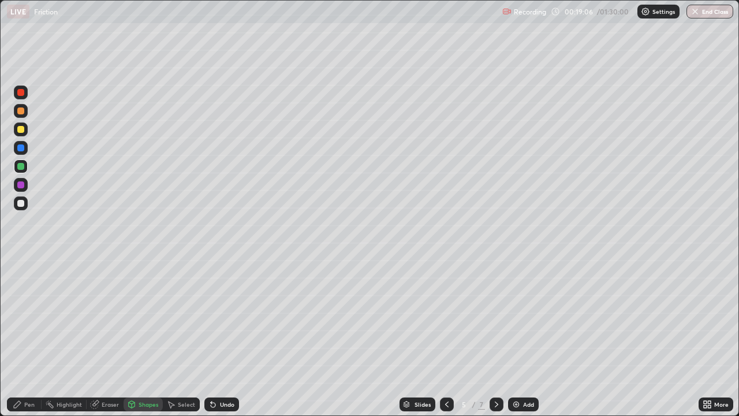
click at [149, 337] on div "Shapes" at bounding box center [149, 404] width 20 height 6
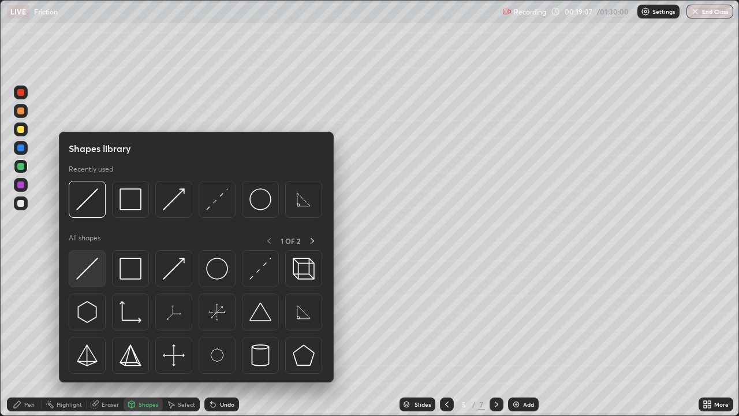
click at [95, 272] on img at bounding box center [87, 268] width 22 height 22
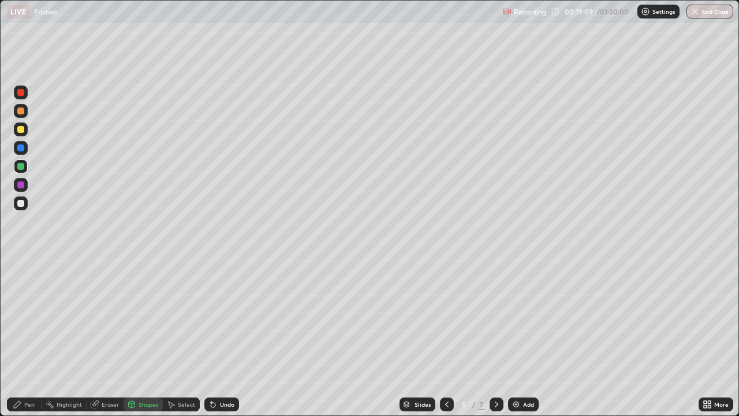
click at [25, 337] on div "Pen" at bounding box center [29, 404] width 10 height 6
click at [22, 201] on div at bounding box center [20, 203] width 7 height 7
click at [140, 337] on div "Shapes" at bounding box center [149, 404] width 20 height 6
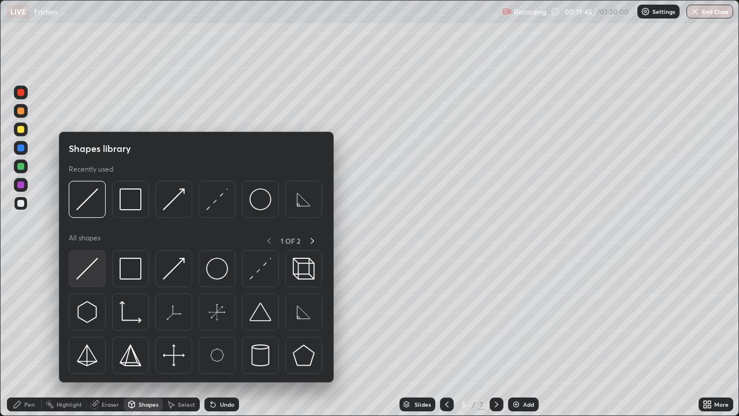
click at [92, 264] on img at bounding box center [87, 268] width 22 height 22
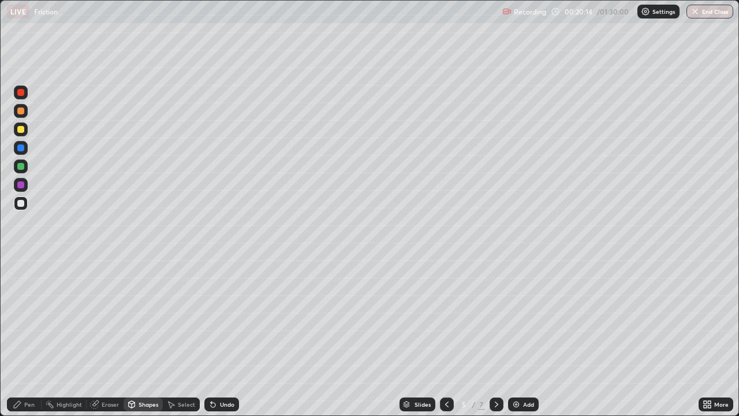
click at [21, 111] on div at bounding box center [20, 110] width 7 height 7
click at [220, 337] on div "Undo" at bounding box center [227, 404] width 14 height 6
click at [224, 337] on div "Undo" at bounding box center [227, 404] width 14 height 6
click at [17, 337] on icon at bounding box center [17, 403] width 9 height 9
click at [19, 201] on div at bounding box center [20, 203] width 7 height 7
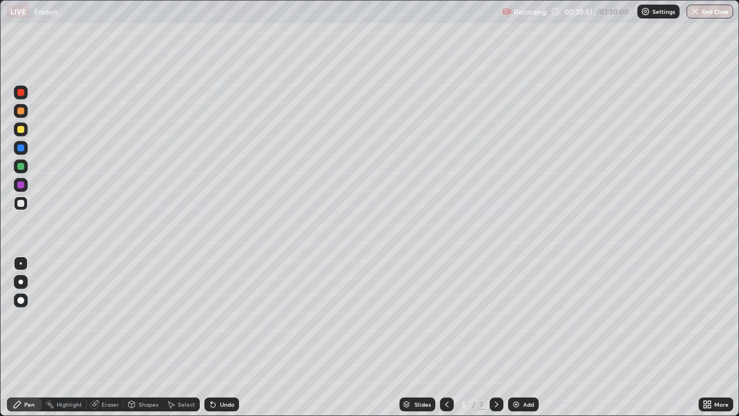
click at [137, 337] on div "Shapes" at bounding box center [142, 404] width 39 height 14
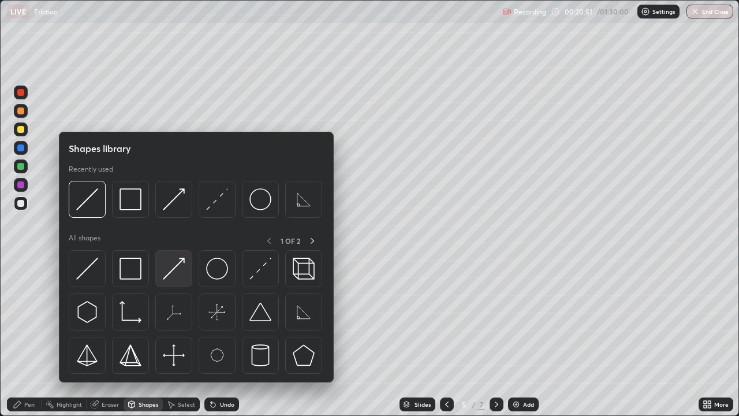
click at [178, 267] on img at bounding box center [174, 268] width 22 height 22
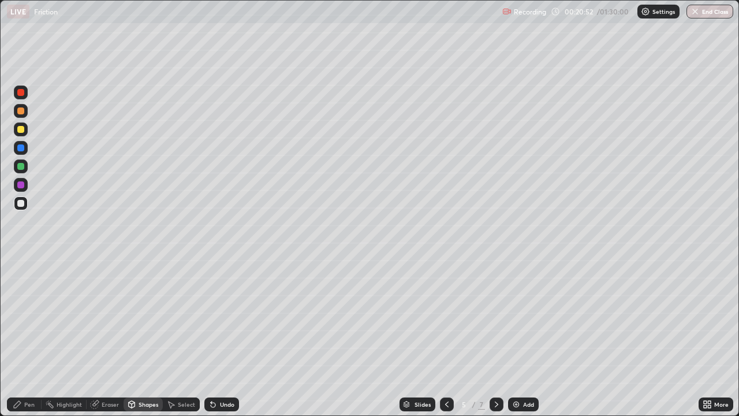
click at [15, 145] on div at bounding box center [21, 148] width 14 height 14
click at [29, 337] on div "Pen" at bounding box center [29, 404] width 10 height 6
click at [21, 169] on div at bounding box center [20, 166] width 7 height 7
click at [220, 337] on div "Undo" at bounding box center [227, 404] width 14 height 6
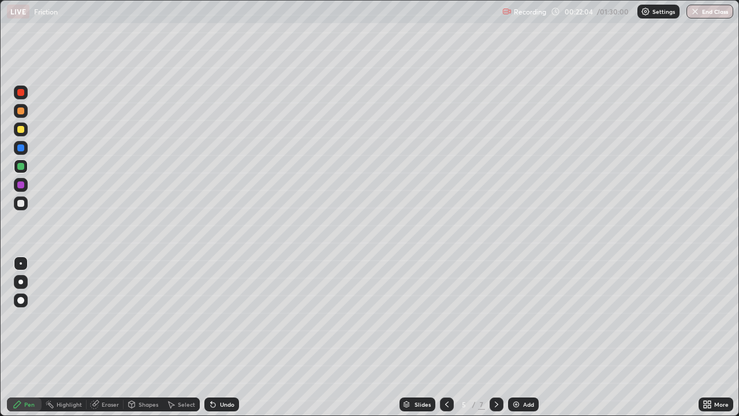
click at [222, 337] on div "Undo" at bounding box center [227, 404] width 14 height 6
click at [493, 337] on icon at bounding box center [496, 403] width 9 height 9
click at [140, 337] on div "Shapes" at bounding box center [142, 404] width 39 height 14
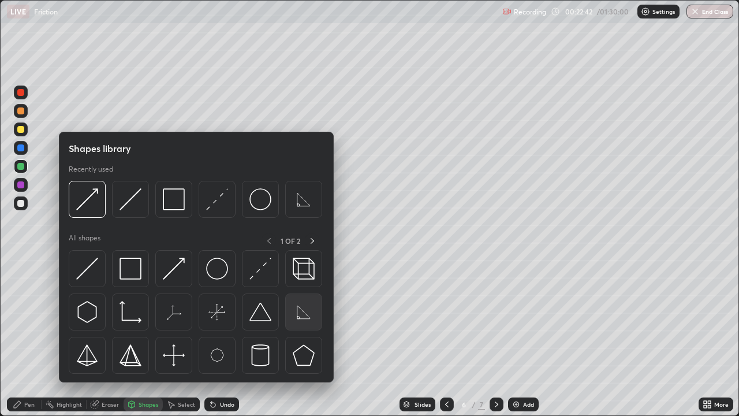
click at [304, 310] on img at bounding box center [304, 312] width 22 height 22
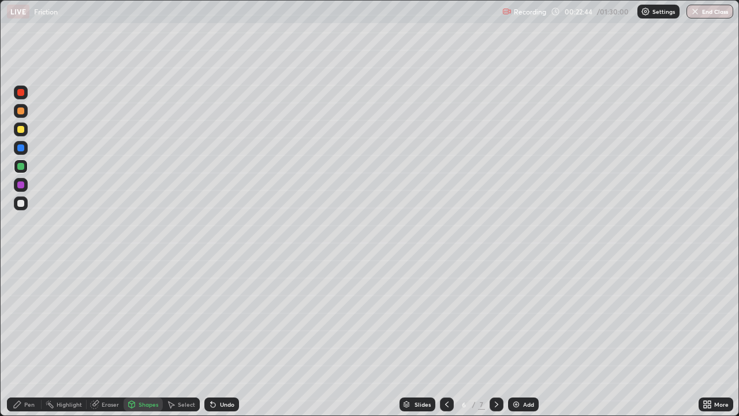
click at [18, 110] on div at bounding box center [20, 110] width 7 height 7
click at [169, 337] on icon at bounding box center [172, 404] width 6 height 7
click at [139, 337] on div "Shapes" at bounding box center [142, 404] width 39 height 14
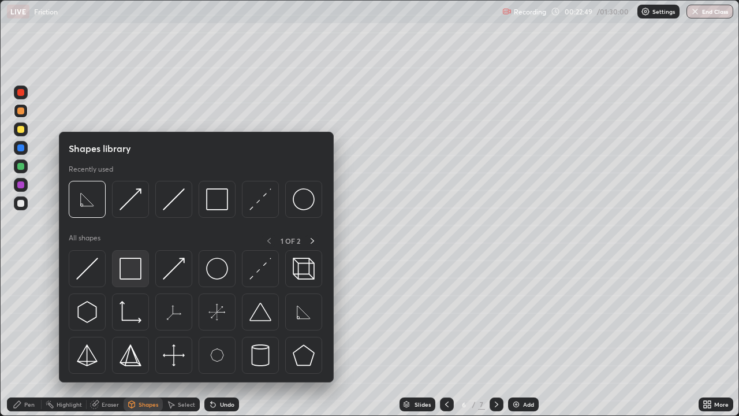
click at [126, 265] on img at bounding box center [130, 268] width 22 height 22
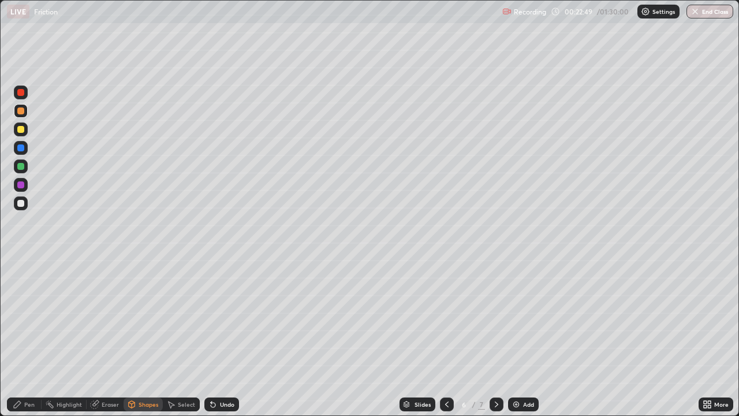
click at [21, 205] on div at bounding box center [20, 203] width 7 height 7
click at [179, 337] on div "Select" at bounding box center [186, 404] width 17 height 6
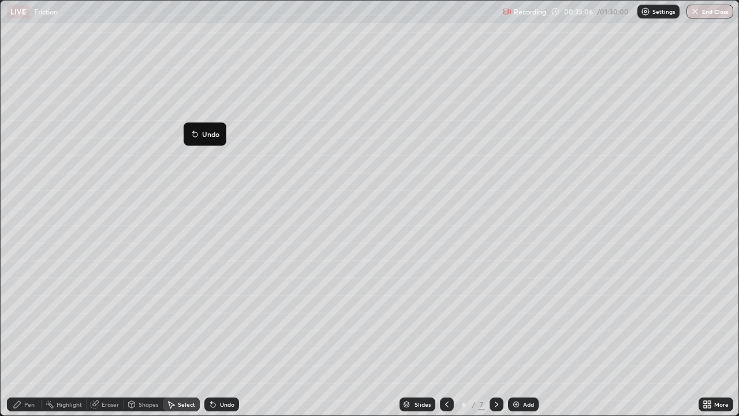
click at [141, 298] on div "24 ° Undo Copy Duplicate Duplicate to new slide Delete" at bounding box center [370, 208] width 738 height 414
click at [134, 337] on icon at bounding box center [131, 403] width 9 height 9
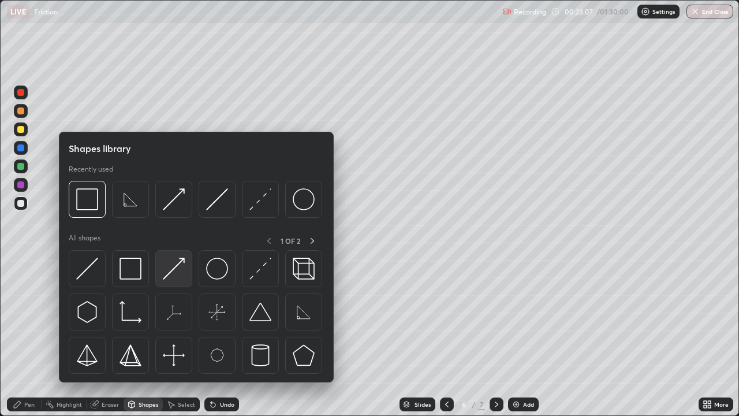
click at [179, 263] on img at bounding box center [174, 268] width 22 height 22
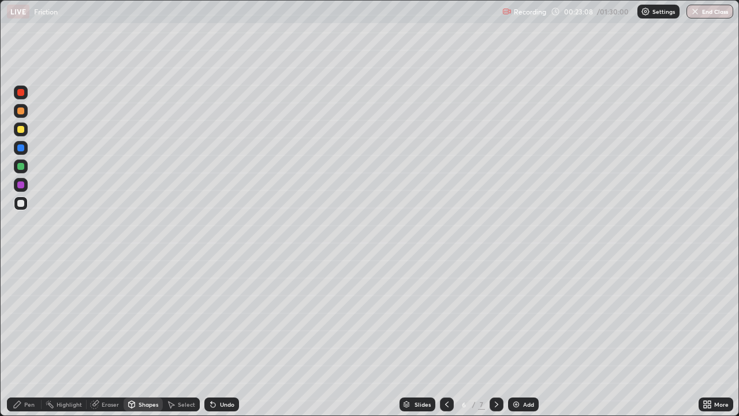
click at [23, 168] on div at bounding box center [20, 166] width 7 height 7
click at [23, 337] on div "Pen" at bounding box center [24, 404] width 35 height 14
click at [27, 200] on div at bounding box center [21, 203] width 14 height 14
click at [188, 337] on div "Select" at bounding box center [186, 404] width 17 height 6
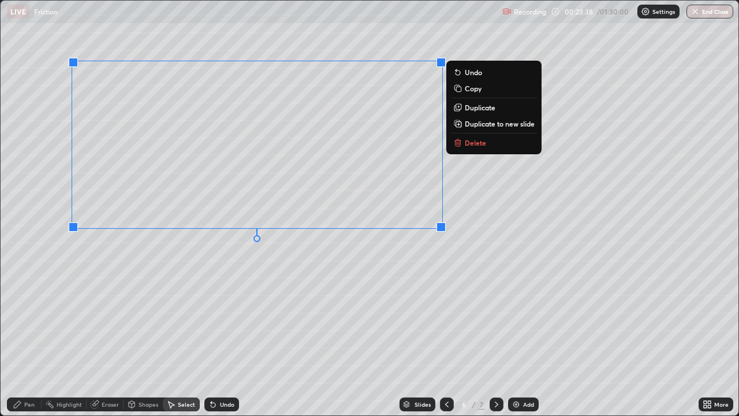
click at [478, 108] on p "Duplicate" at bounding box center [480, 107] width 31 height 9
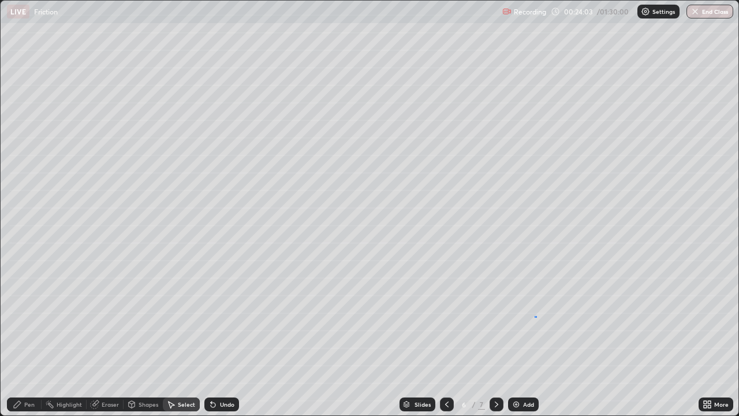
click at [536, 316] on div "0 ° Undo Copy Duplicate Duplicate to new slide Delete" at bounding box center [370, 208] width 738 height 414
click at [206, 164] on div "0 ° Undo Copy Duplicate Duplicate to new slide Delete" at bounding box center [370, 208] width 738 height 414
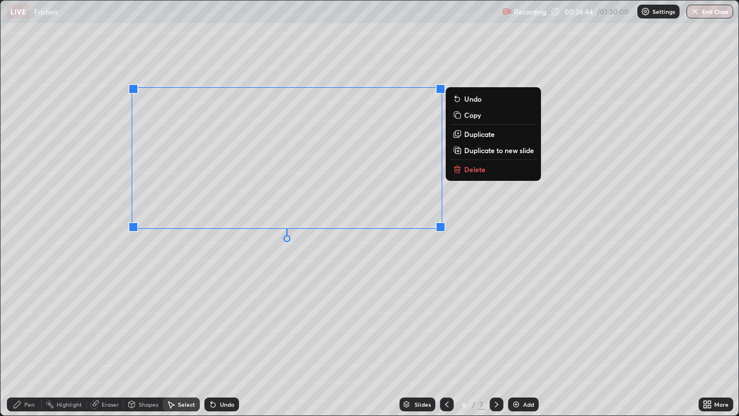
click at [178, 40] on div "0 ° Undo Copy Duplicate Duplicate to new slide Delete" at bounding box center [370, 208] width 738 height 414
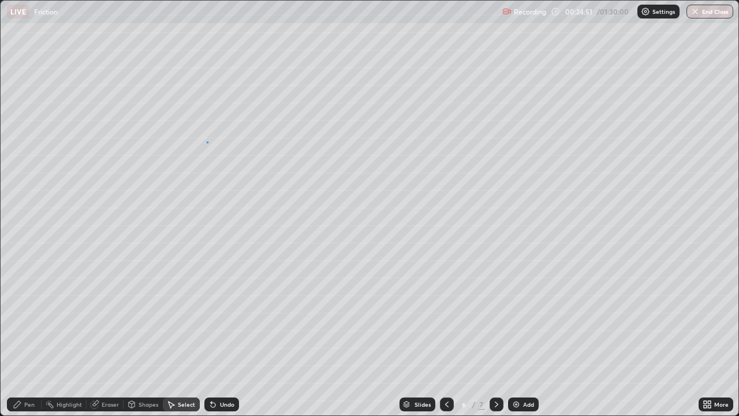
click at [207, 141] on div "0 ° Undo Copy Duplicate Duplicate to new slide Delete" at bounding box center [370, 208] width 738 height 414
click at [227, 110] on div "0 ° Undo Copy Duplicate Duplicate to new slide Delete" at bounding box center [370, 208] width 738 height 414
click at [247, 259] on div "0 ° Undo Copy Duplicate Duplicate to new slide Delete" at bounding box center [370, 208] width 738 height 414
click at [31, 337] on div "Pen" at bounding box center [24, 404] width 35 height 14
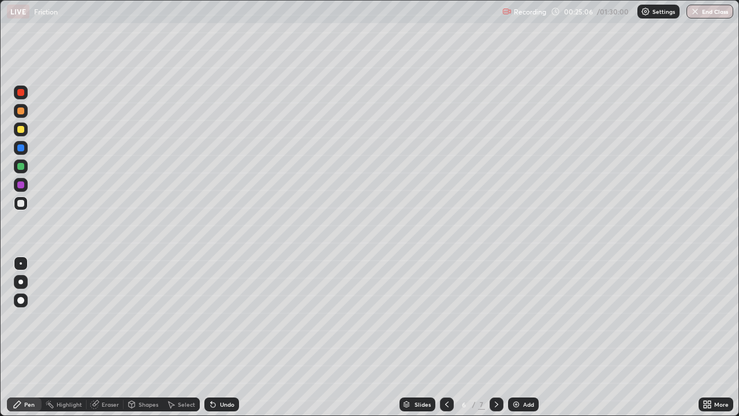
click at [18, 164] on div at bounding box center [20, 166] width 7 height 7
click at [216, 337] on div "Undo" at bounding box center [221, 404] width 35 height 14
click at [168, 337] on icon at bounding box center [170, 403] width 9 height 9
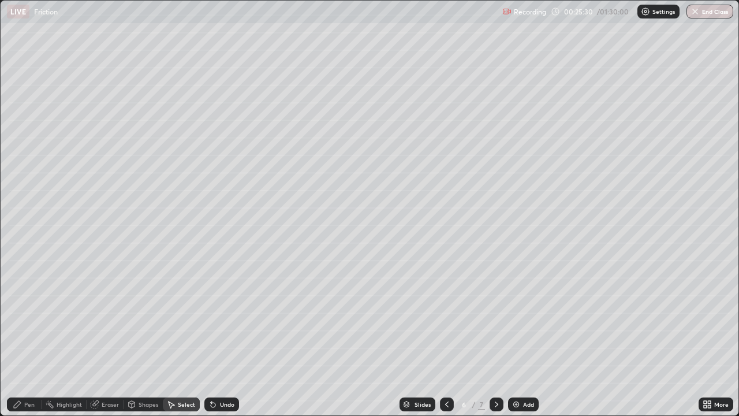
click at [148, 337] on div "Shapes" at bounding box center [142, 404] width 39 height 14
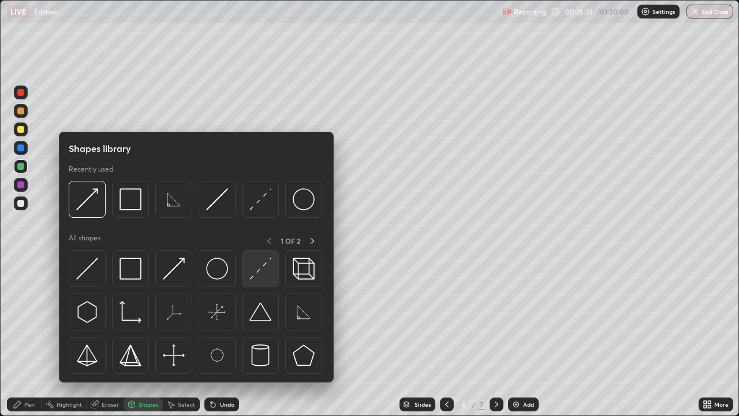
click at [261, 265] on img at bounding box center [260, 268] width 22 height 22
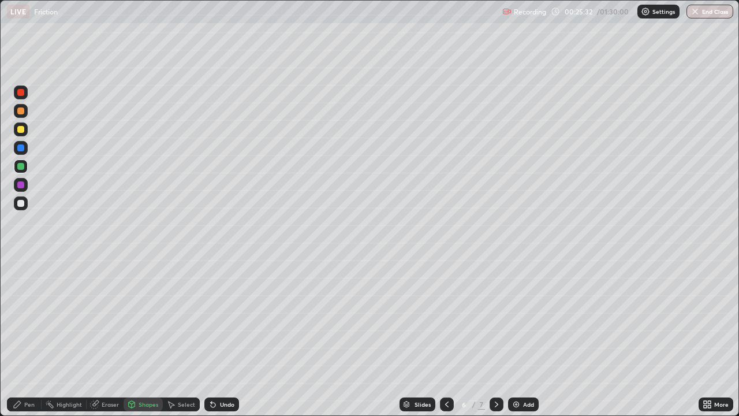
click at [21, 149] on div at bounding box center [20, 147] width 7 height 7
click at [134, 337] on icon at bounding box center [131, 403] width 9 height 9
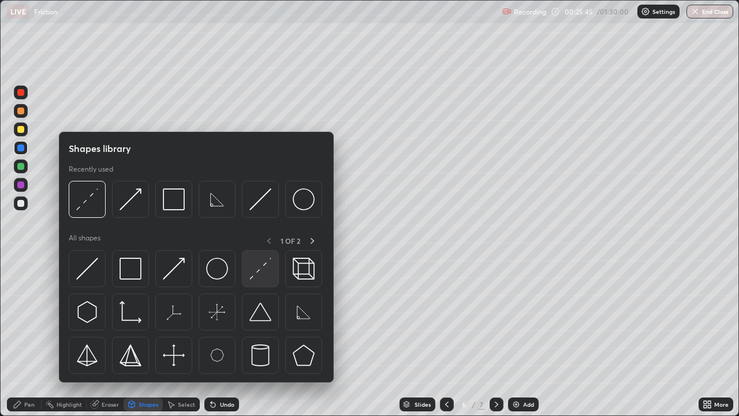
click at [255, 274] on img at bounding box center [260, 268] width 22 height 22
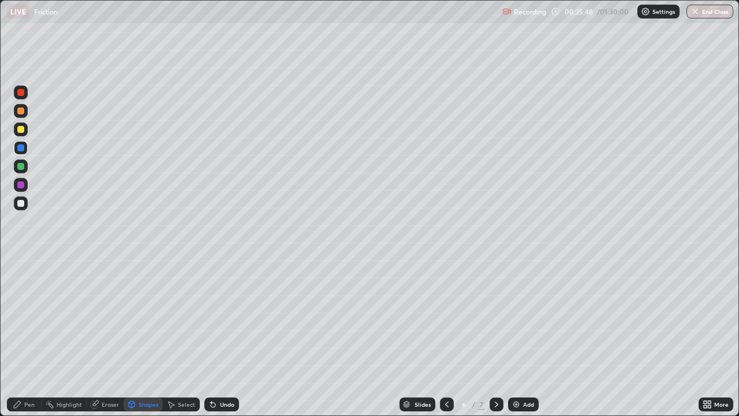
click at [136, 337] on div "Shapes" at bounding box center [142, 404] width 39 height 14
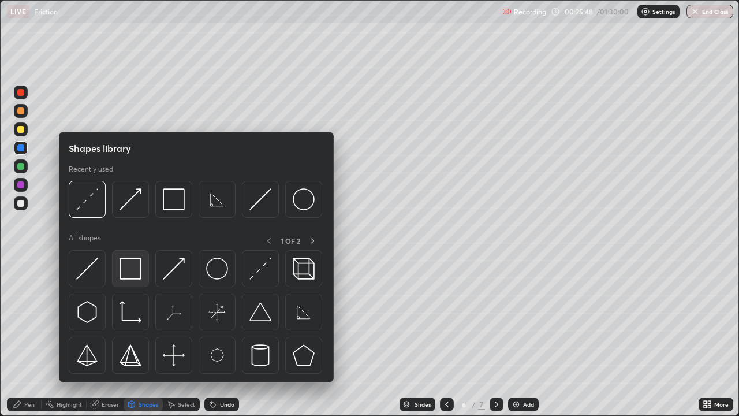
click at [133, 267] on img at bounding box center [130, 268] width 22 height 22
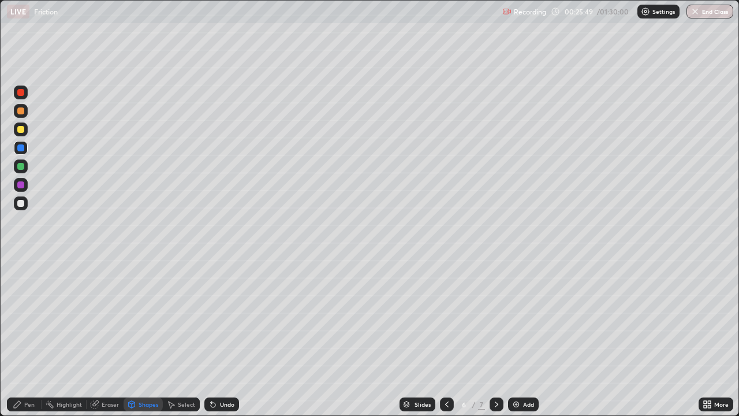
click at [23, 204] on div at bounding box center [20, 203] width 7 height 7
click at [182, 337] on div "Select" at bounding box center [181, 404] width 37 height 14
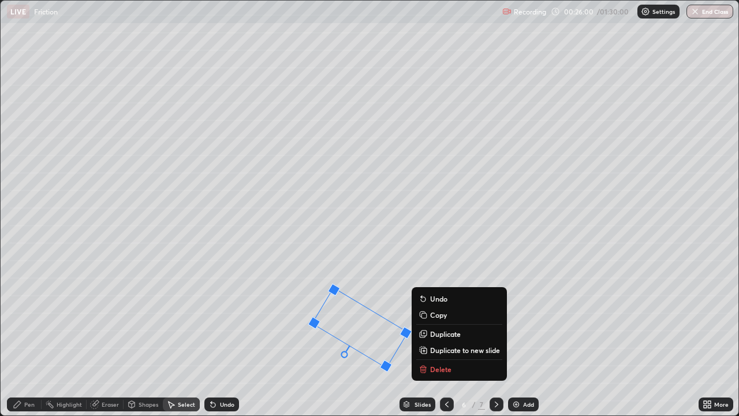
click at [262, 337] on div "31 ° Undo Copy Duplicate Duplicate to new slide Delete" at bounding box center [370, 208] width 738 height 414
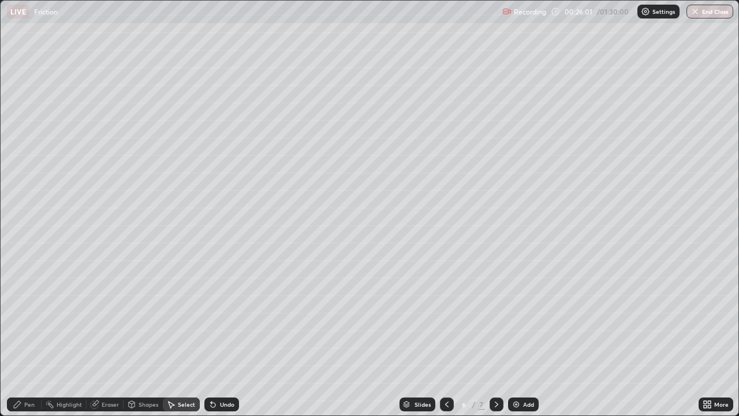
click at [136, 337] on div "Shapes" at bounding box center [142, 404] width 39 height 14
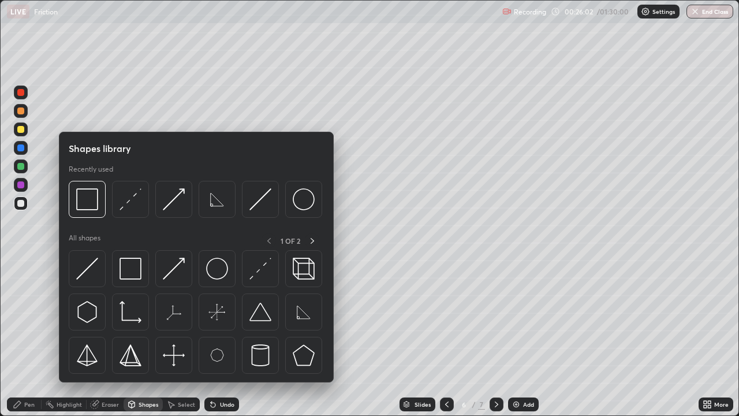
click at [140, 337] on div "Shapes" at bounding box center [149, 404] width 20 height 6
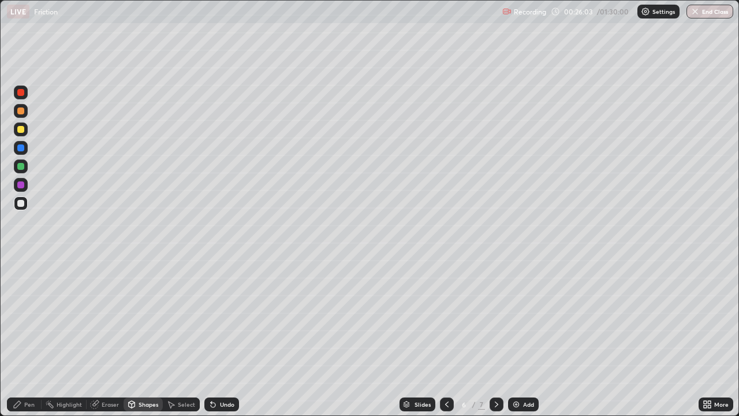
click at [141, 337] on div "Shapes" at bounding box center [149, 404] width 20 height 6
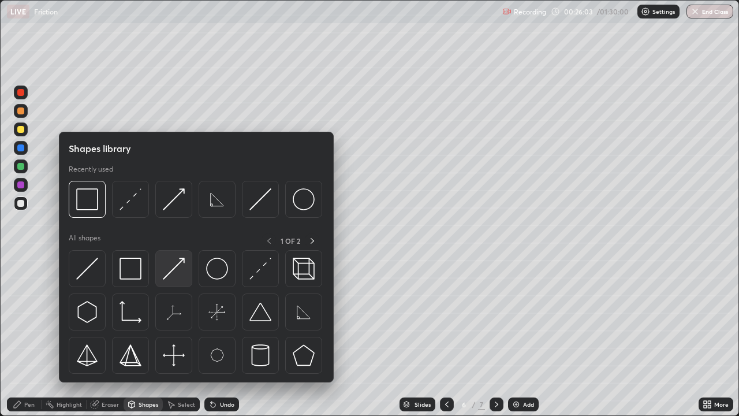
click at [179, 262] on img at bounding box center [174, 268] width 22 height 22
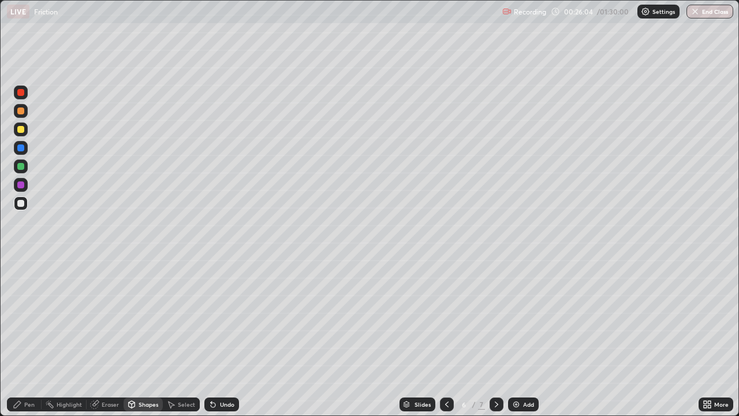
click at [21, 163] on div at bounding box center [20, 166] width 7 height 7
click at [175, 337] on div "Select" at bounding box center [181, 404] width 37 height 14
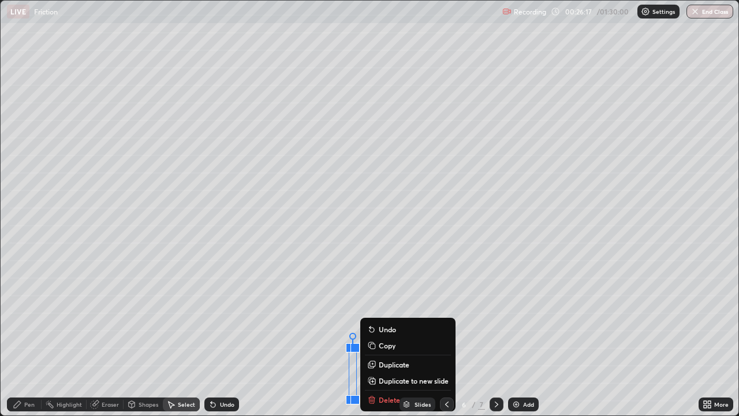
click at [290, 337] on div "0 ° Undo Copy Duplicate Duplicate to new slide Delete" at bounding box center [370, 208] width 738 height 414
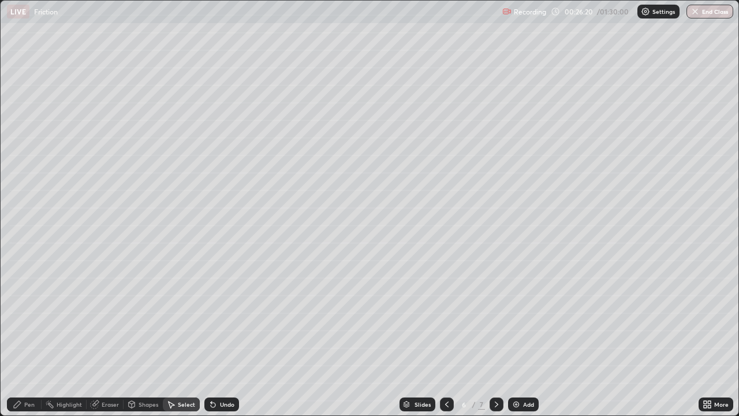
click at [132, 337] on icon at bounding box center [132, 405] width 0 height 4
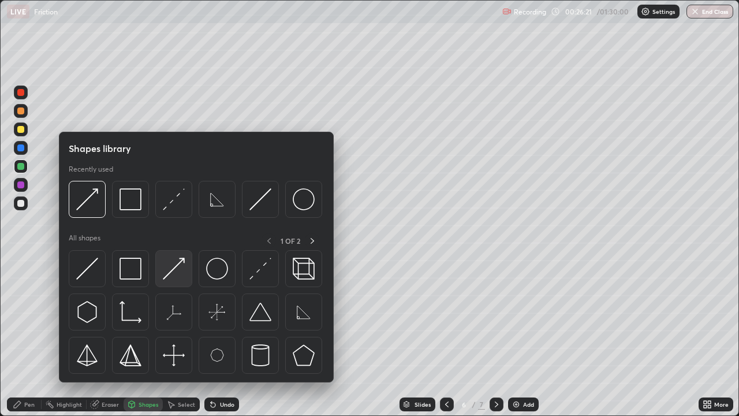
click at [168, 276] on img at bounding box center [174, 268] width 22 height 22
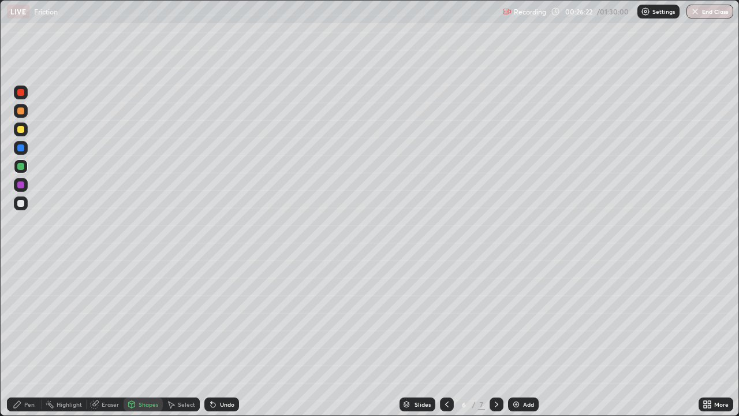
click at [21, 132] on div at bounding box center [20, 129] width 7 height 7
click at [155, 337] on div "Shapes" at bounding box center [149, 404] width 20 height 6
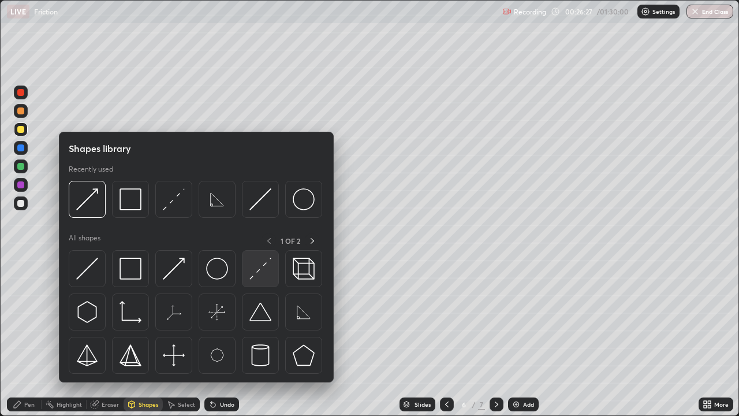
click at [263, 265] on img at bounding box center [260, 268] width 22 height 22
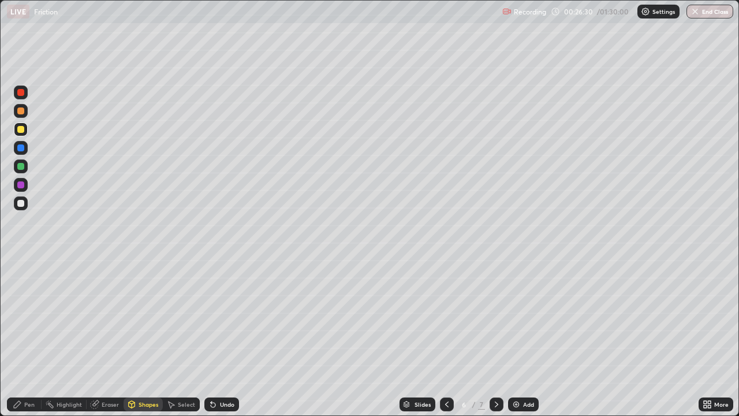
click at [36, 337] on div "Pen" at bounding box center [24, 404] width 35 height 14
click at [23, 203] on div at bounding box center [20, 203] width 7 height 7
click at [227, 337] on div "Undo" at bounding box center [227, 404] width 14 height 6
click at [223, 337] on div "Undo" at bounding box center [227, 404] width 14 height 6
click at [133, 337] on icon at bounding box center [132, 404] width 6 height 7
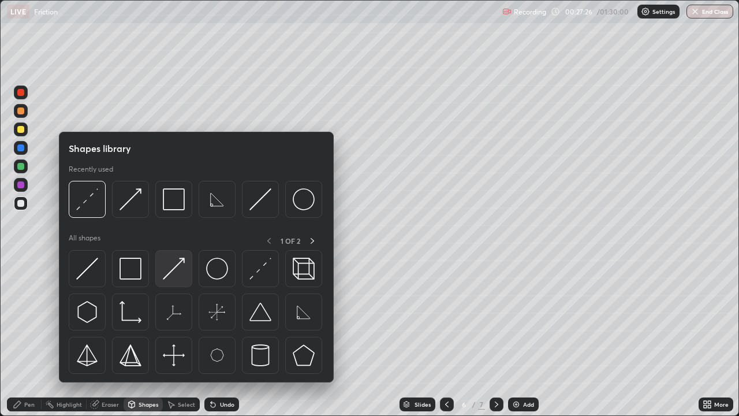
click at [171, 274] on img at bounding box center [174, 268] width 22 height 22
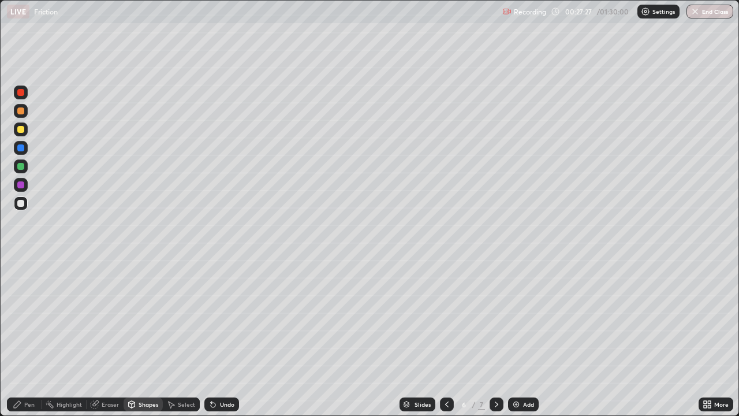
click at [20, 127] on div at bounding box center [20, 129] width 7 height 7
click at [27, 337] on div "Pen" at bounding box center [29, 404] width 10 height 6
click at [23, 206] on div at bounding box center [20, 203] width 7 height 7
click at [19, 128] on div at bounding box center [20, 129] width 7 height 7
click at [22, 167] on div at bounding box center [20, 166] width 7 height 7
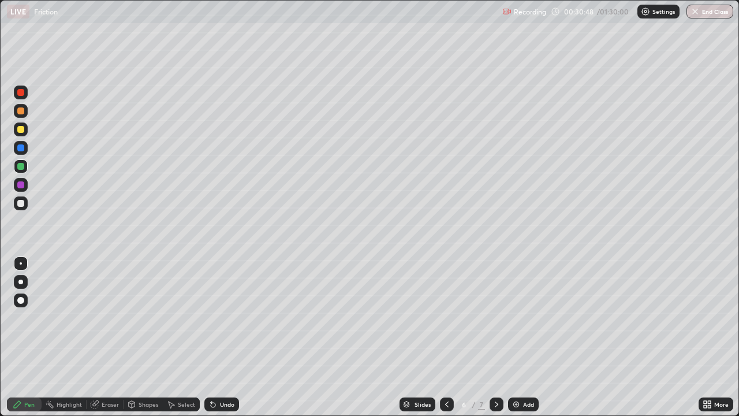
click at [100, 337] on div "Eraser" at bounding box center [105, 404] width 37 height 14
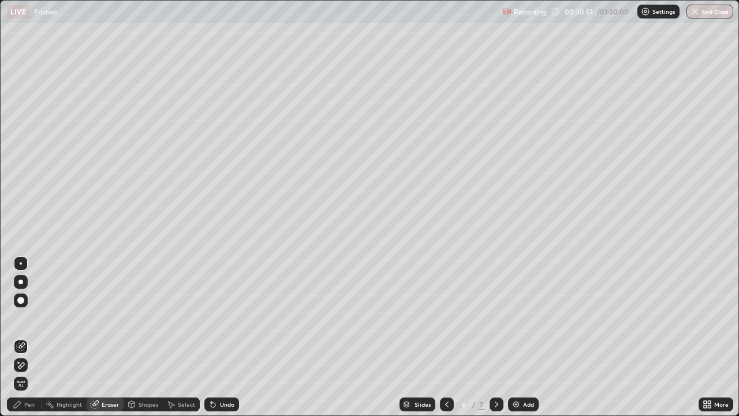
click at [32, 337] on div "Pen" at bounding box center [29, 404] width 10 height 6
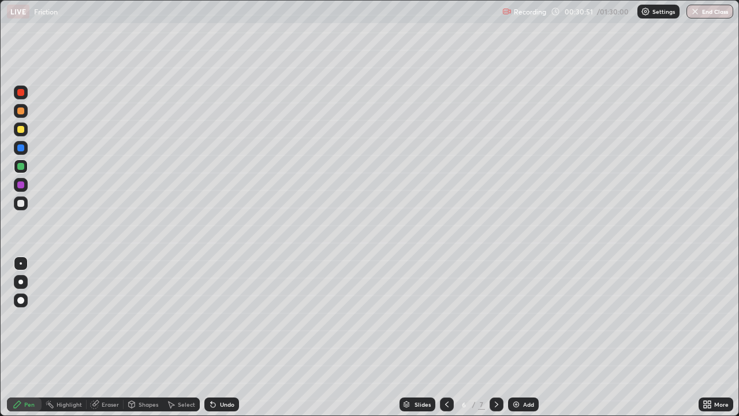
click at [31, 337] on div "Pen" at bounding box center [24, 404] width 35 height 14
click at [20, 206] on div at bounding box center [20, 203] width 7 height 7
click at [22, 166] on div at bounding box center [20, 166] width 7 height 7
click at [231, 337] on div "Undo" at bounding box center [227, 404] width 14 height 6
click at [226, 337] on div "Undo" at bounding box center [227, 404] width 14 height 6
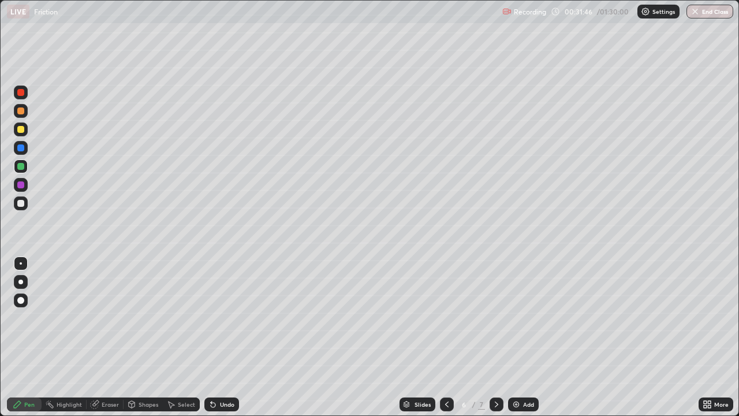
click at [222, 337] on div "Undo" at bounding box center [227, 404] width 14 height 6
click at [215, 337] on icon at bounding box center [212, 403] width 9 height 9
click at [495, 337] on icon at bounding box center [496, 403] width 9 height 9
click at [515, 337] on img at bounding box center [515, 403] width 9 height 9
click at [145, 337] on div "Shapes" at bounding box center [142, 404] width 39 height 14
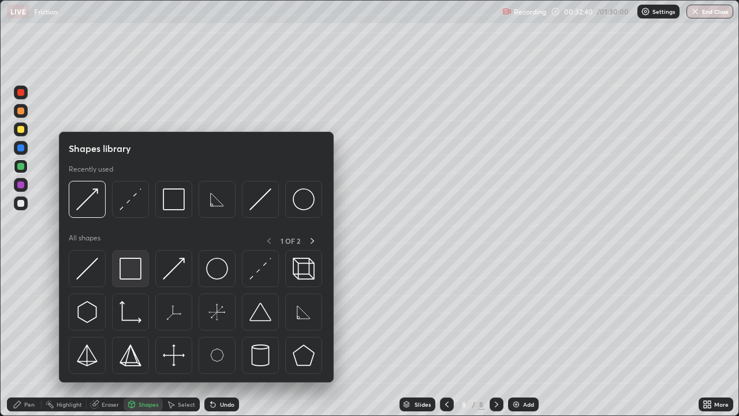
click at [136, 278] on img at bounding box center [130, 268] width 22 height 22
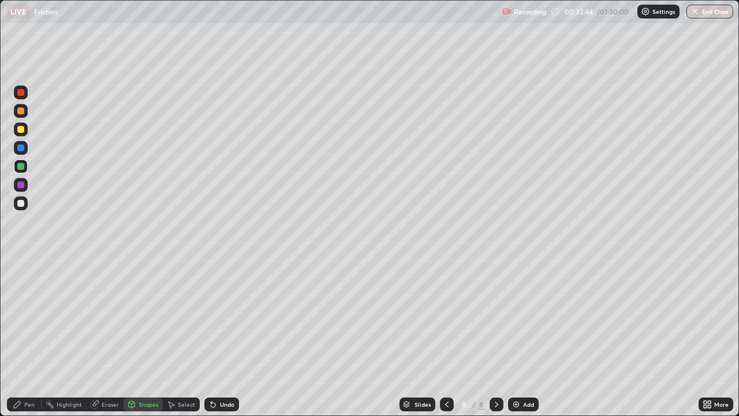
click at [139, 337] on div "Shapes" at bounding box center [149, 404] width 20 height 6
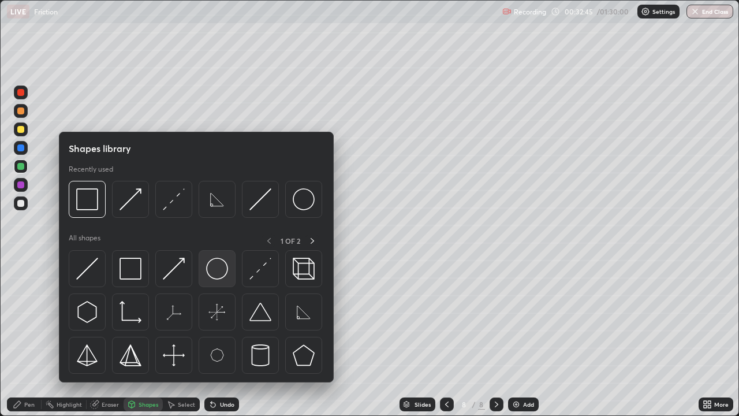
click at [216, 275] on img at bounding box center [217, 268] width 22 height 22
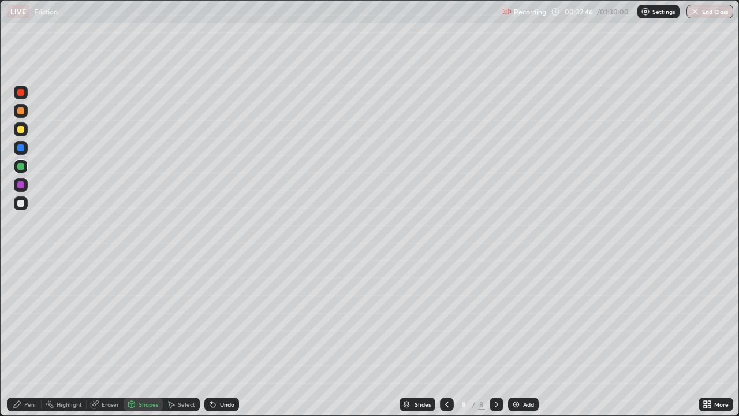
click at [23, 204] on div at bounding box center [20, 203] width 7 height 7
click at [145, 337] on div "Shapes" at bounding box center [142, 404] width 39 height 14
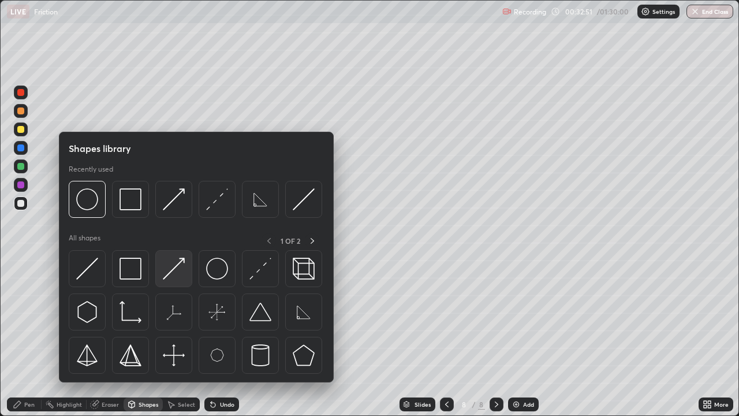
click at [178, 270] on img at bounding box center [174, 268] width 22 height 22
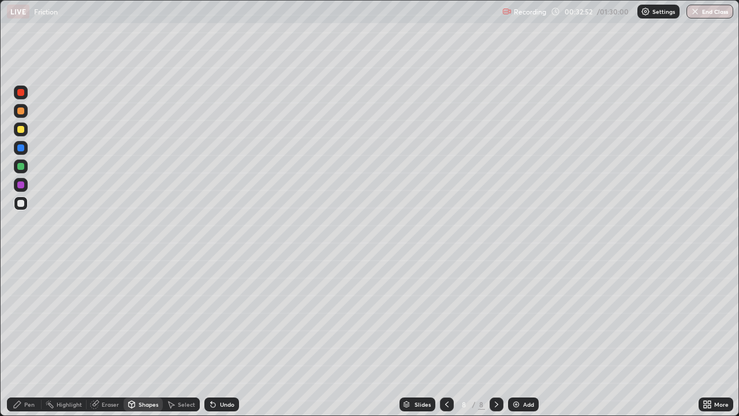
click at [23, 147] on div at bounding box center [20, 147] width 7 height 7
click at [25, 337] on div "Pen" at bounding box center [24, 404] width 35 height 14
click at [141, 337] on div "Shapes" at bounding box center [149, 404] width 20 height 6
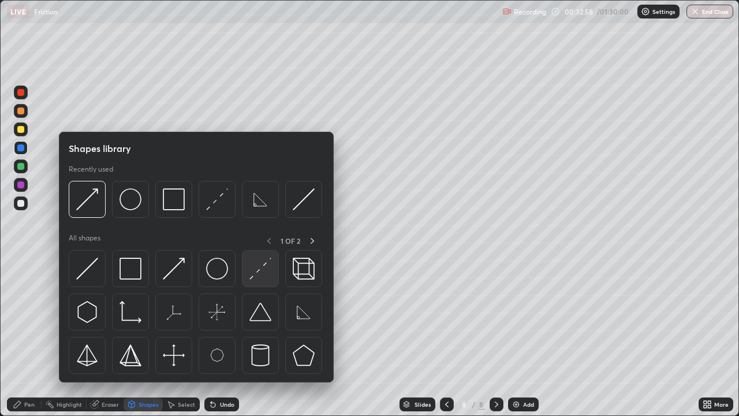
click at [256, 273] on img at bounding box center [260, 268] width 22 height 22
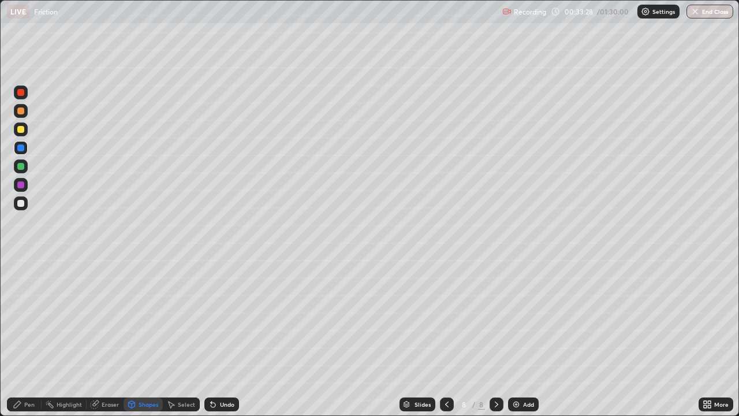
click at [136, 337] on div "Shapes" at bounding box center [142, 404] width 39 height 14
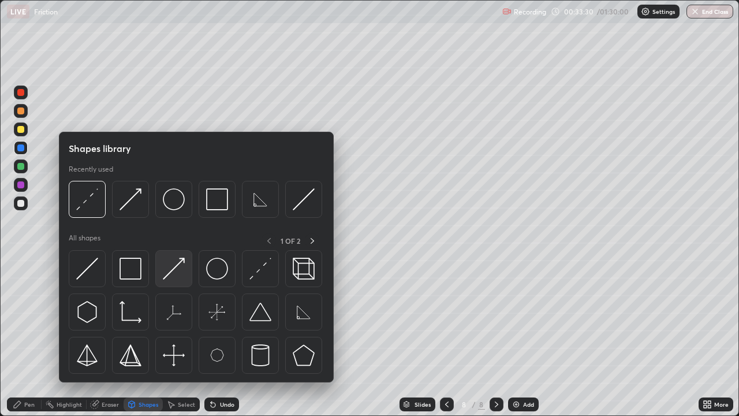
click at [181, 259] on img at bounding box center [174, 268] width 22 height 22
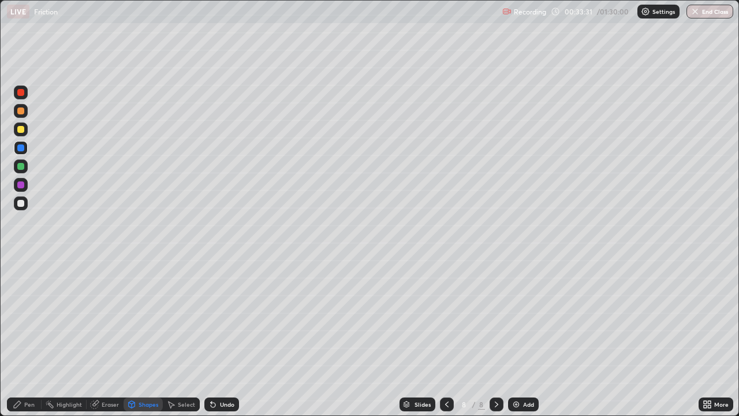
click at [19, 168] on div at bounding box center [20, 166] width 7 height 7
click at [21, 127] on div at bounding box center [20, 129] width 7 height 7
click at [129, 337] on icon at bounding box center [132, 403] width 6 height 2
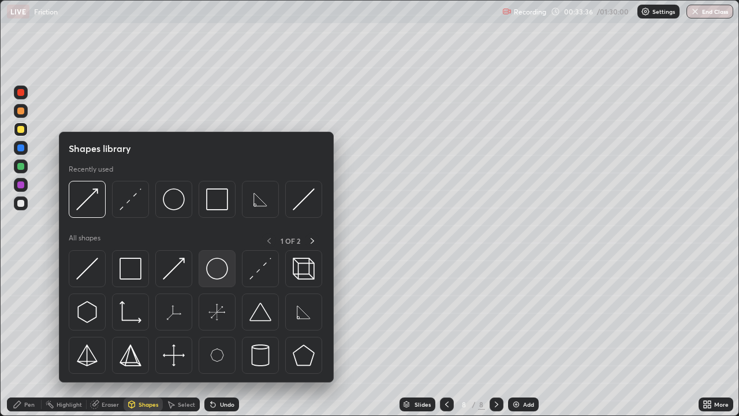
click at [215, 272] on img at bounding box center [217, 268] width 22 height 22
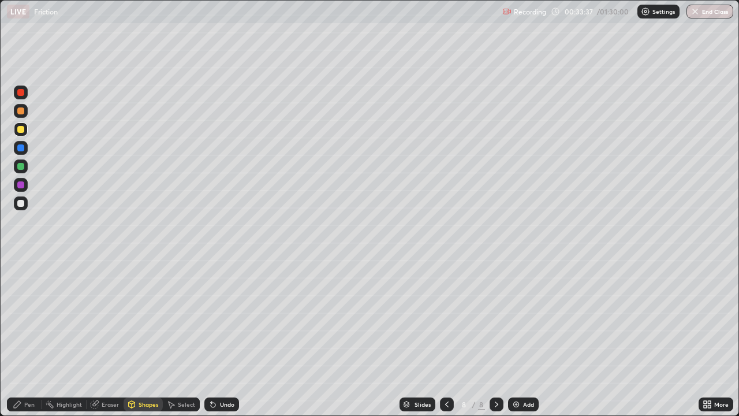
click at [21, 185] on div at bounding box center [20, 184] width 7 height 7
click at [26, 337] on div "Pen" at bounding box center [29, 404] width 10 height 6
click at [21, 164] on div at bounding box center [20, 166] width 7 height 7
click at [23, 110] on div at bounding box center [20, 110] width 7 height 7
click at [20, 130] on div at bounding box center [20, 129] width 7 height 7
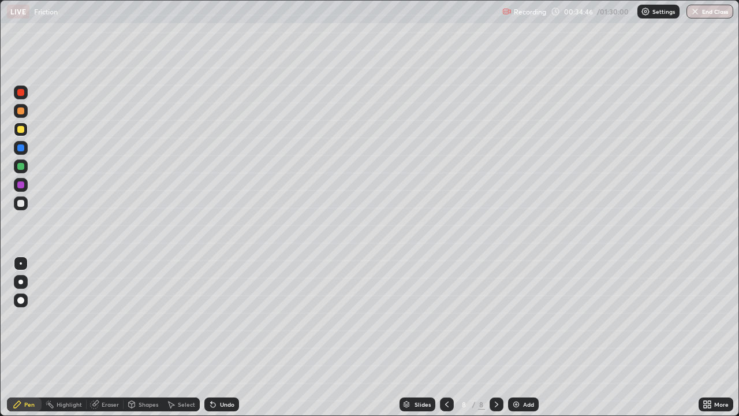
click at [211, 337] on icon at bounding box center [211, 401] width 1 height 1
click at [145, 337] on div "Shapes" at bounding box center [149, 404] width 20 height 6
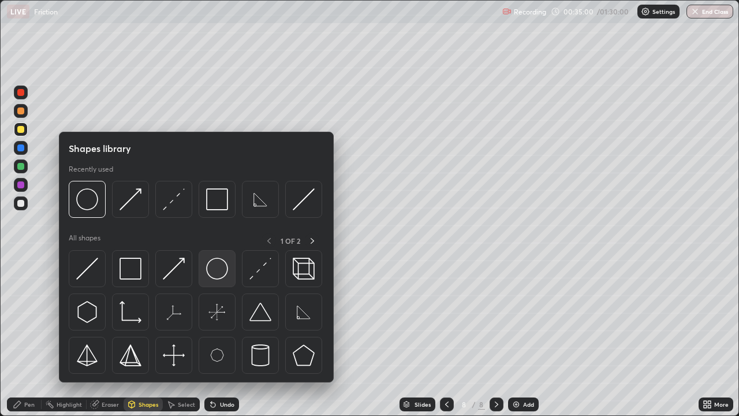
click at [216, 267] on img at bounding box center [217, 268] width 22 height 22
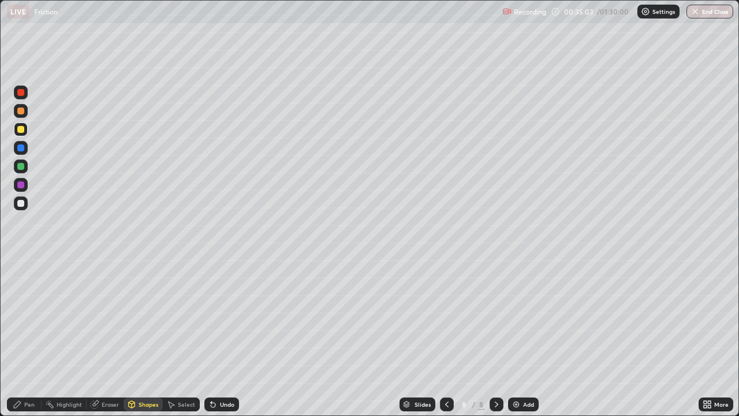
click at [140, 337] on div "Shapes" at bounding box center [149, 404] width 20 height 6
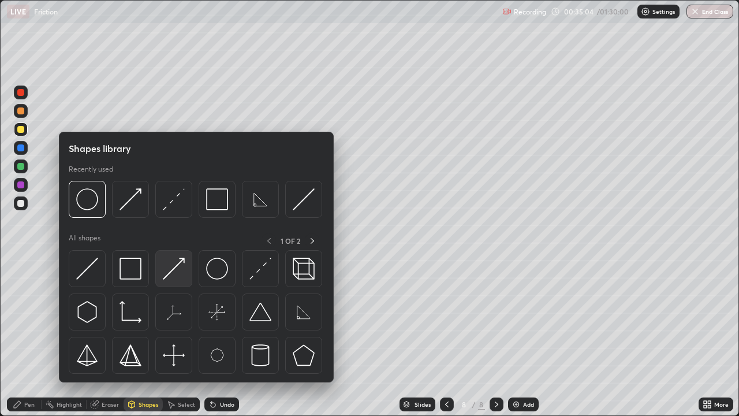
click at [178, 265] on img at bounding box center [174, 268] width 22 height 22
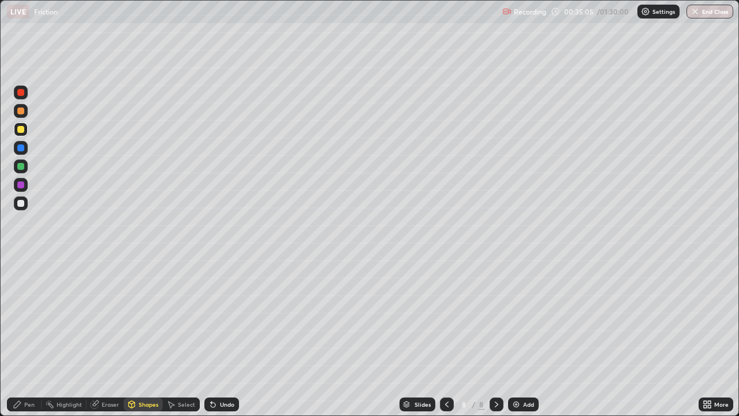
click at [22, 203] on div at bounding box center [20, 203] width 7 height 7
click at [17, 337] on div "Pen" at bounding box center [24, 404] width 35 height 14
click at [18, 164] on div at bounding box center [20, 166] width 7 height 7
click at [137, 337] on div "Shapes" at bounding box center [142, 404] width 39 height 14
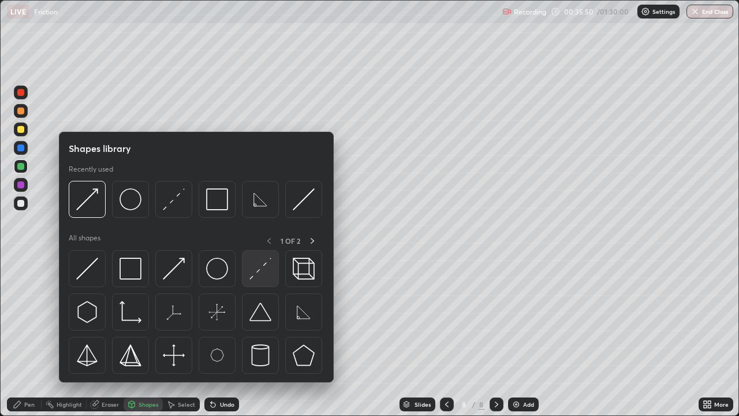
click at [259, 270] on img at bounding box center [260, 268] width 22 height 22
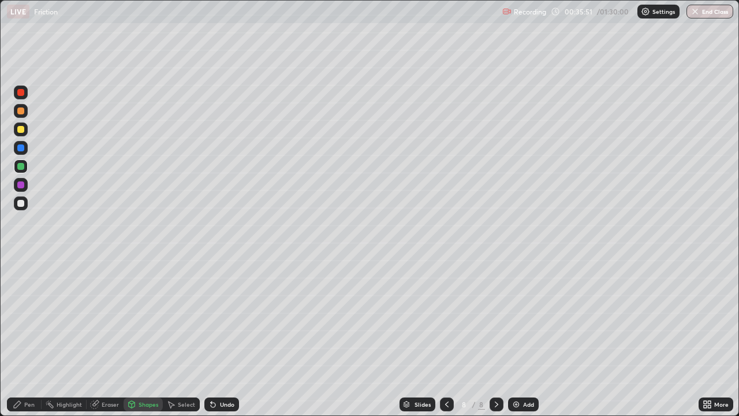
click at [20, 145] on div at bounding box center [20, 147] width 7 height 7
click at [31, 337] on div "Pen" at bounding box center [29, 404] width 10 height 6
click at [17, 169] on div at bounding box center [21, 166] width 14 height 14
click at [140, 337] on div "Shapes" at bounding box center [149, 404] width 20 height 6
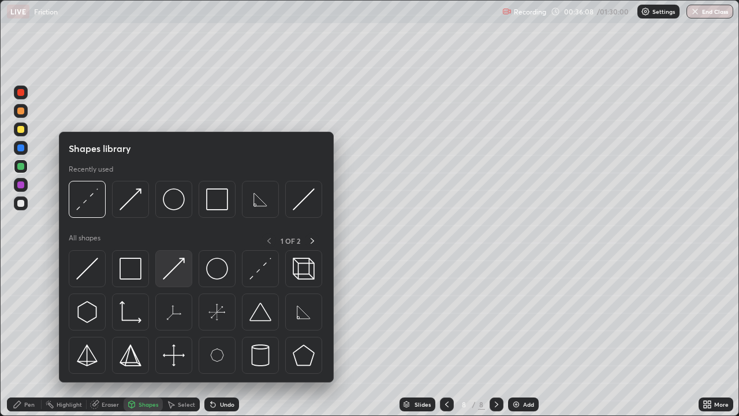
click at [178, 264] on img at bounding box center [174, 268] width 22 height 22
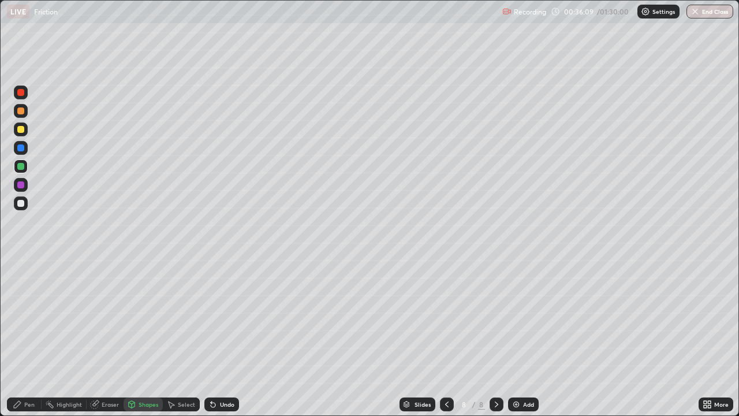
click at [21, 149] on div at bounding box center [20, 147] width 7 height 7
click at [32, 337] on div "Pen" at bounding box center [29, 404] width 10 height 6
click at [20, 199] on div at bounding box center [21, 203] width 14 height 14
click at [226, 337] on div "Undo" at bounding box center [227, 404] width 14 height 6
click at [24, 110] on div at bounding box center [20, 110] width 7 height 7
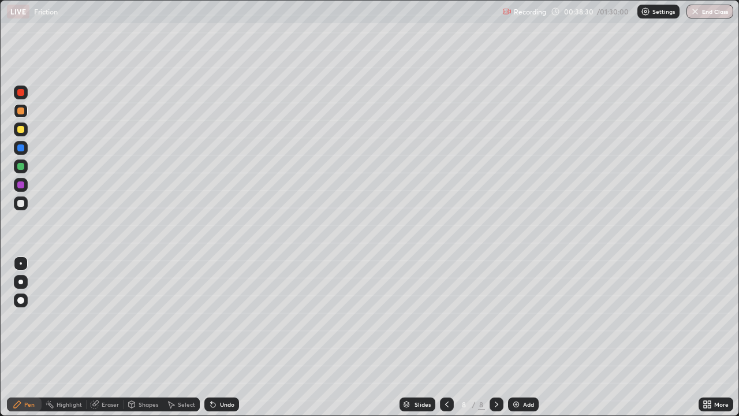
click at [21, 203] on div at bounding box center [20, 203] width 7 height 7
click at [22, 128] on div at bounding box center [20, 129] width 7 height 7
click at [493, 337] on icon at bounding box center [496, 403] width 9 height 9
click at [516, 337] on img at bounding box center [515, 403] width 9 height 9
click at [25, 112] on div at bounding box center [21, 111] width 14 height 14
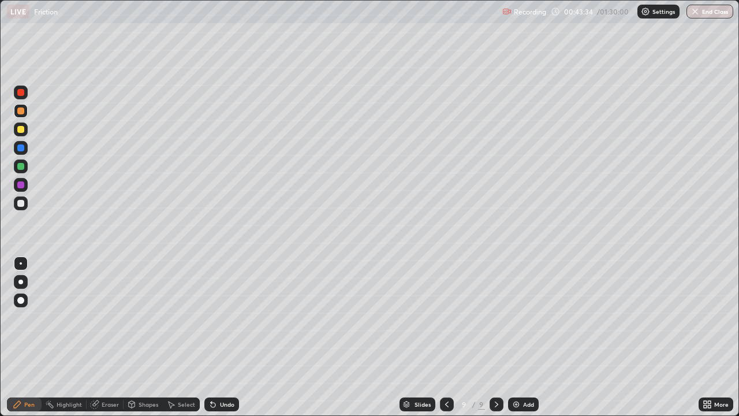
click at [20, 128] on div at bounding box center [20, 129] width 7 height 7
click at [139, 337] on div "Shapes" at bounding box center [149, 404] width 20 height 6
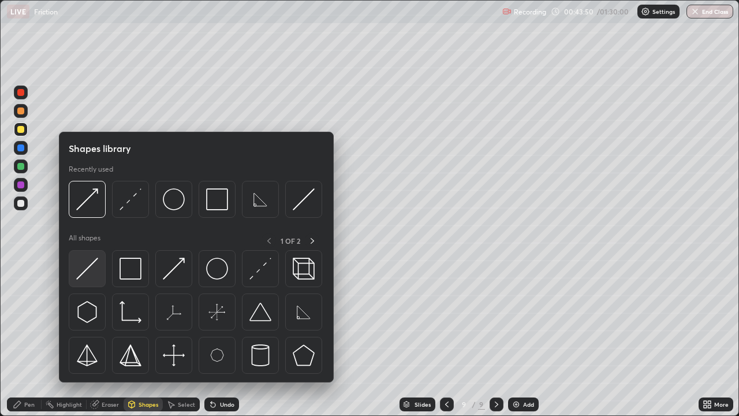
click at [89, 267] on img at bounding box center [87, 268] width 22 height 22
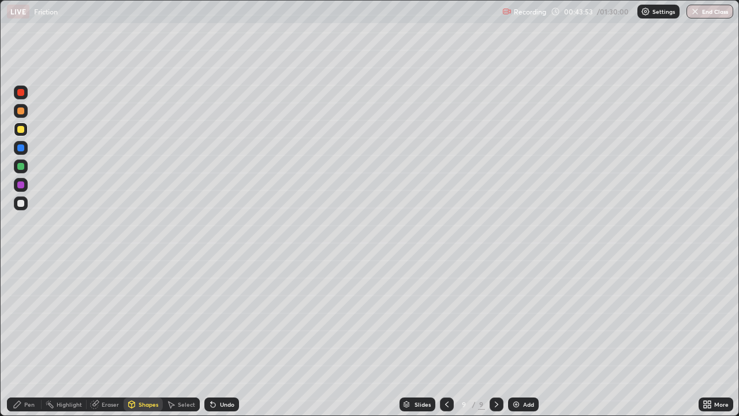
click at [136, 337] on div "Shapes" at bounding box center [142, 404] width 39 height 14
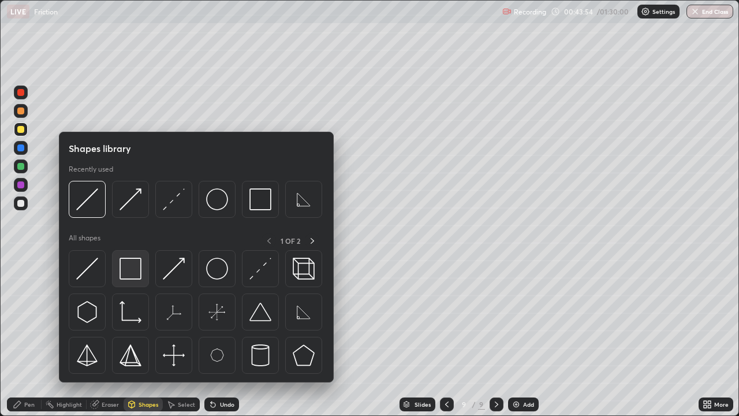
click at [133, 263] on img at bounding box center [130, 268] width 22 height 22
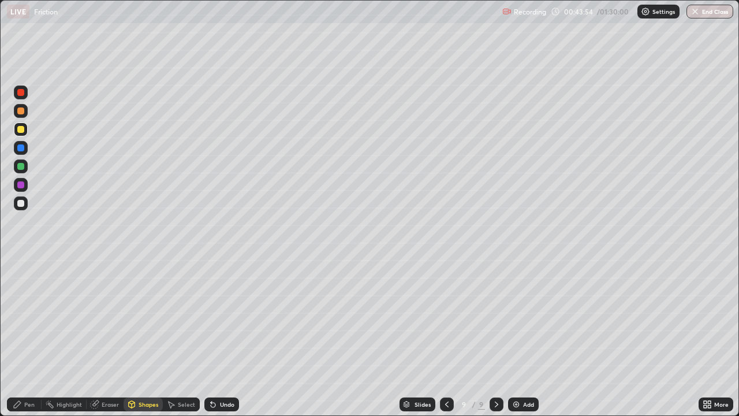
click at [22, 167] on div at bounding box center [20, 166] width 7 height 7
click at [138, 337] on div "Shapes" at bounding box center [142, 404] width 39 height 14
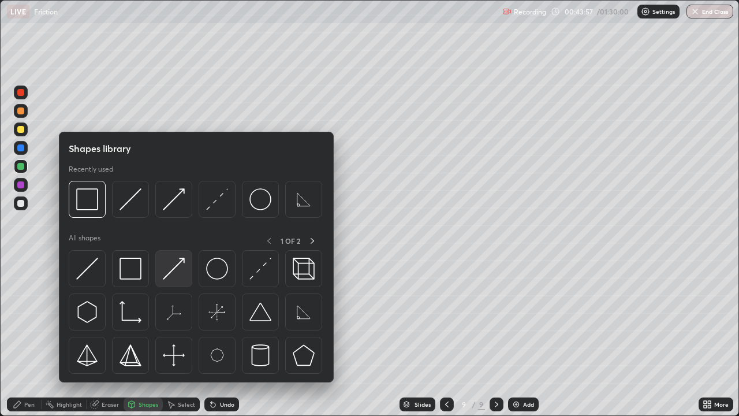
click at [185, 267] on img at bounding box center [174, 268] width 22 height 22
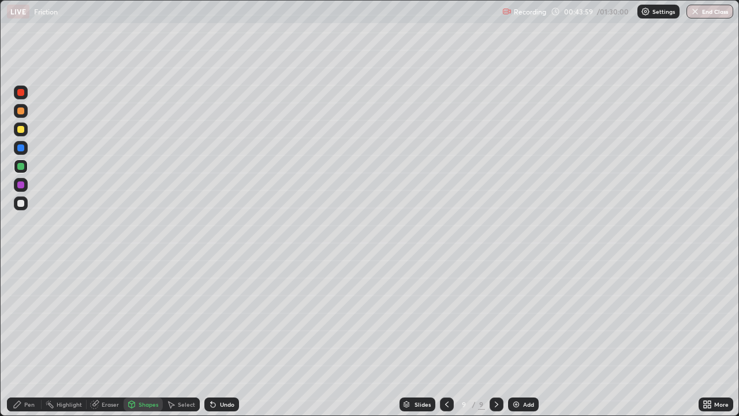
click at [31, 337] on div "Pen" at bounding box center [24, 404] width 35 height 14
click at [20, 205] on div at bounding box center [20, 203] width 7 height 7
click at [21, 113] on div at bounding box center [20, 110] width 7 height 7
click at [20, 148] on div at bounding box center [20, 147] width 7 height 7
click at [19, 169] on div at bounding box center [20, 166] width 7 height 7
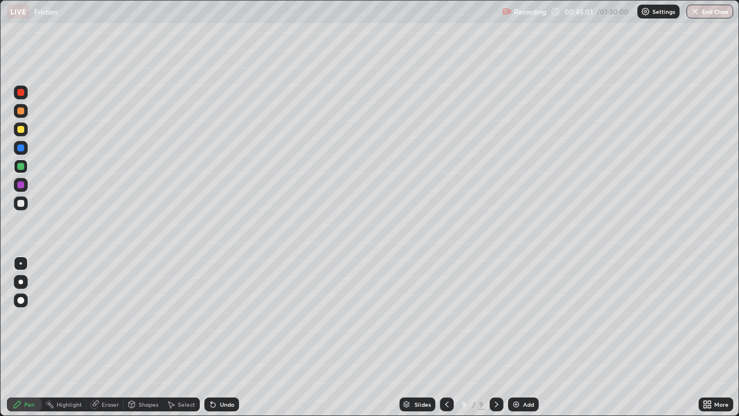
click at [23, 203] on div at bounding box center [20, 203] width 7 height 7
click at [220, 337] on div "Undo" at bounding box center [227, 404] width 14 height 6
click at [144, 337] on div "Shapes" at bounding box center [149, 404] width 20 height 6
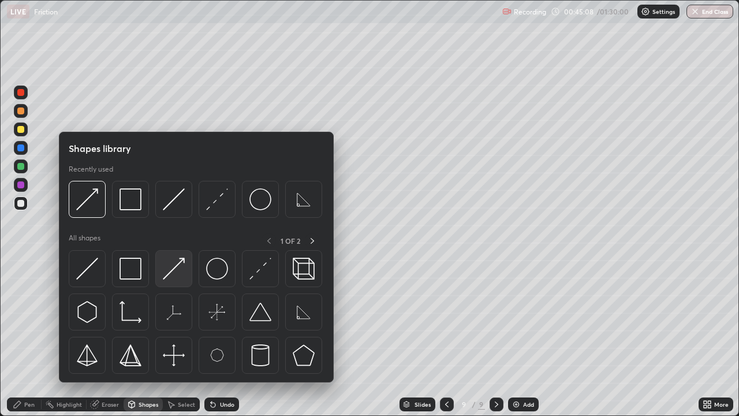
click at [182, 262] on img at bounding box center [174, 268] width 22 height 22
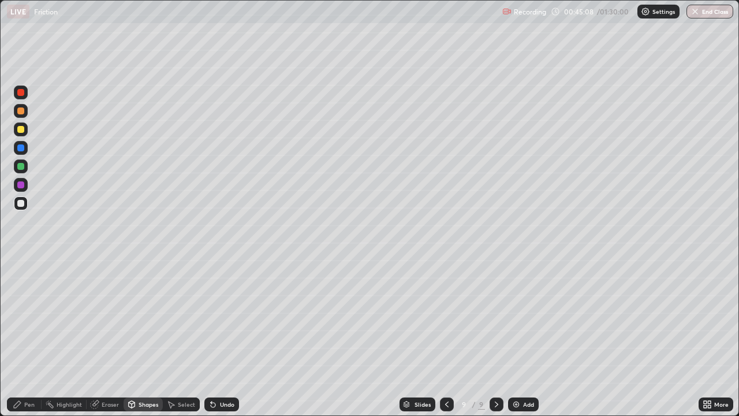
click at [21, 168] on div at bounding box center [20, 166] width 7 height 7
click at [24, 113] on div at bounding box center [20, 110] width 7 height 7
click at [27, 337] on div "Pen" at bounding box center [24, 404] width 35 height 14
click at [220, 337] on div "Undo" at bounding box center [227, 404] width 14 height 6
click at [222, 337] on div "Undo" at bounding box center [227, 404] width 14 height 6
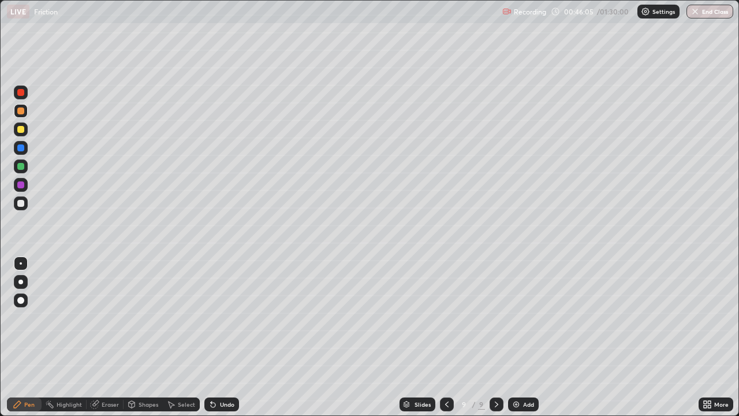
click at [221, 337] on div "Undo" at bounding box center [221, 404] width 35 height 14
click at [132, 337] on icon at bounding box center [132, 405] width 0 height 4
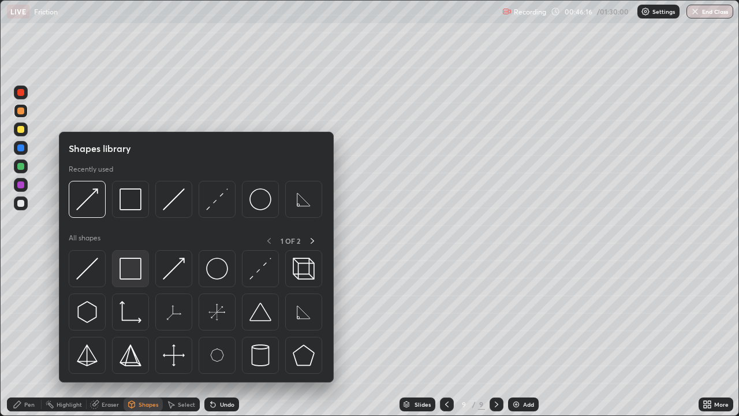
click at [125, 272] on img at bounding box center [130, 268] width 22 height 22
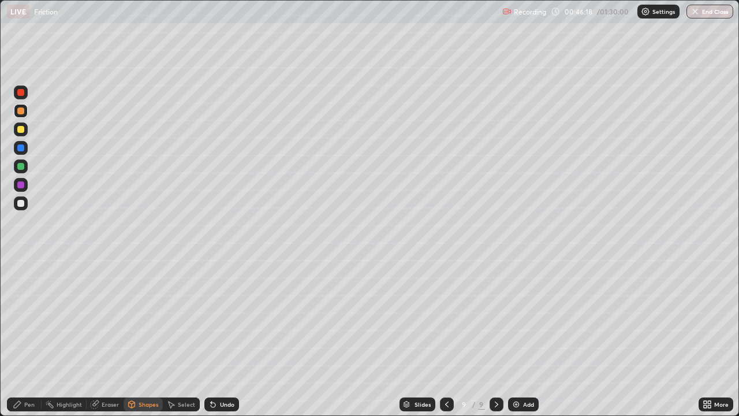
click at [141, 337] on div "Shapes" at bounding box center [142, 404] width 39 height 14
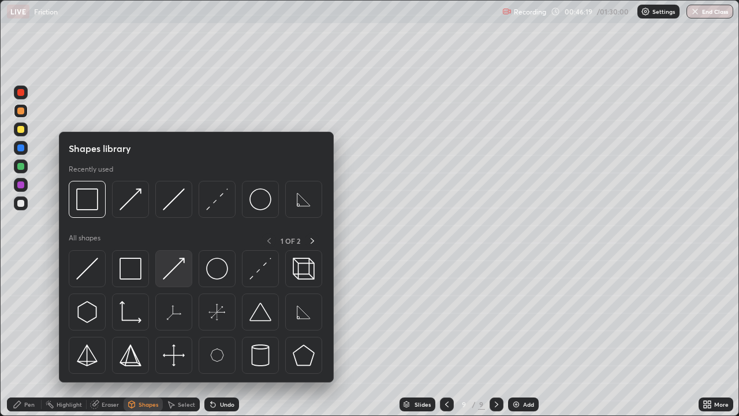
click at [181, 264] on img at bounding box center [174, 268] width 22 height 22
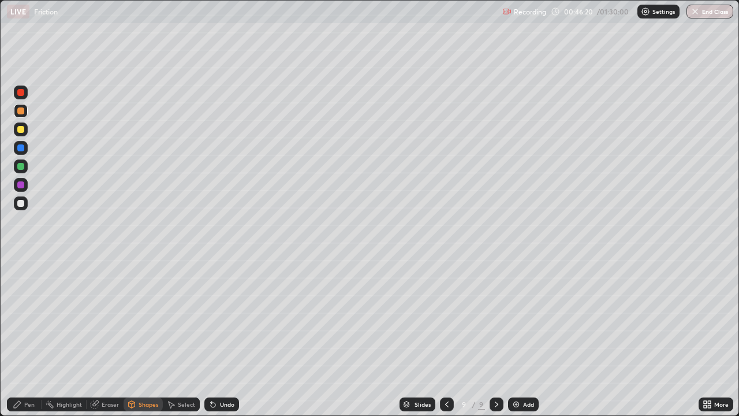
click at [19, 185] on div at bounding box center [20, 184] width 7 height 7
click at [29, 337] on div "Pen" at bounding box center [24, 404] width 35 height 14
click at [26, 205] on div at bounding box center [21, 203] width 14 height 14
click at [111, 337] on div "Eraser" at bounding box center [110, 404] width 17 height 6
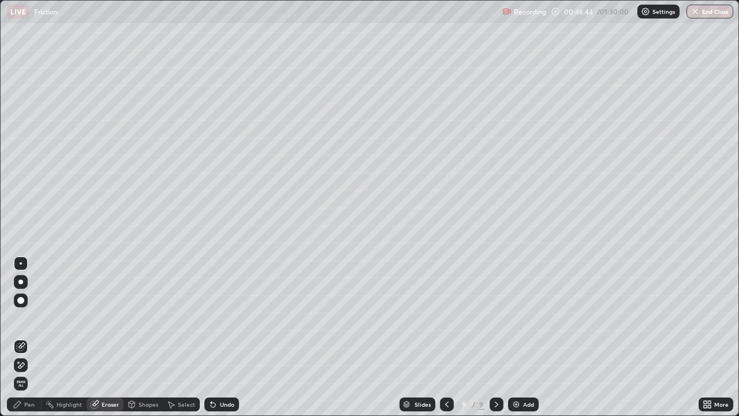
click at [143, 337] on div "Shapes" at bounding box center [149, 404] width 20 height 6
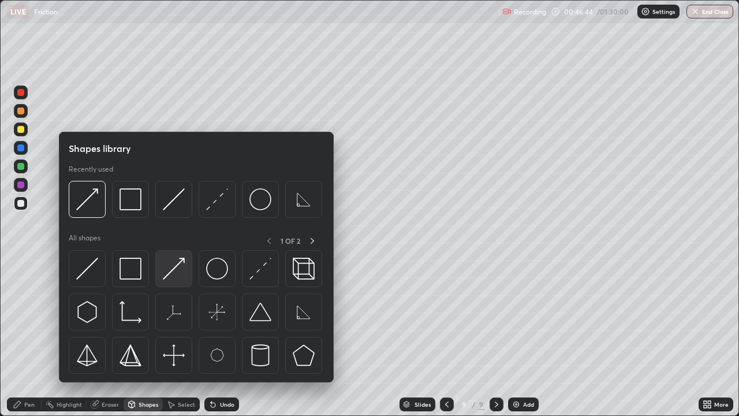
click at [177, 267] on img at bounding box center [174, 268] width 22 height 22
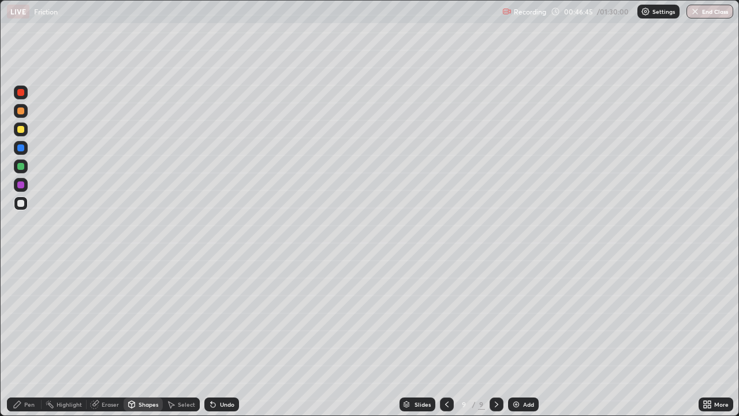
click at [22, 167] on div at bounding box center [20, 166] width 7 height 7
click at [144, 337] on div "Shapes" at bounding box center [149, 404] width 20 height 6
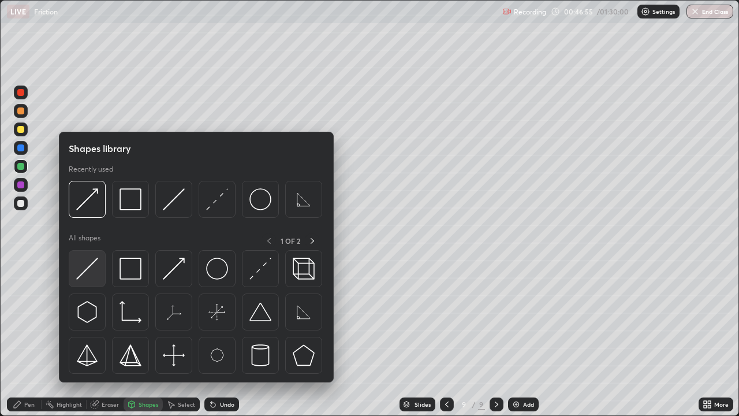
click at [98, 260] on img at bounding box center [87, 268] width 22 height 22
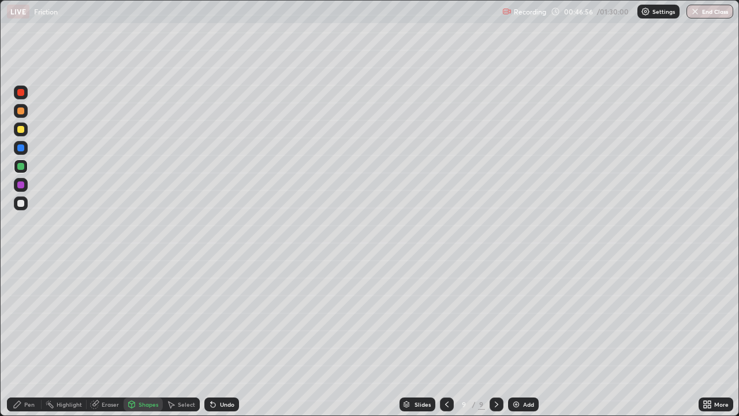
click at [141, 337] on div "Shapes" at bounding box center [149, 404] width 20 height 6
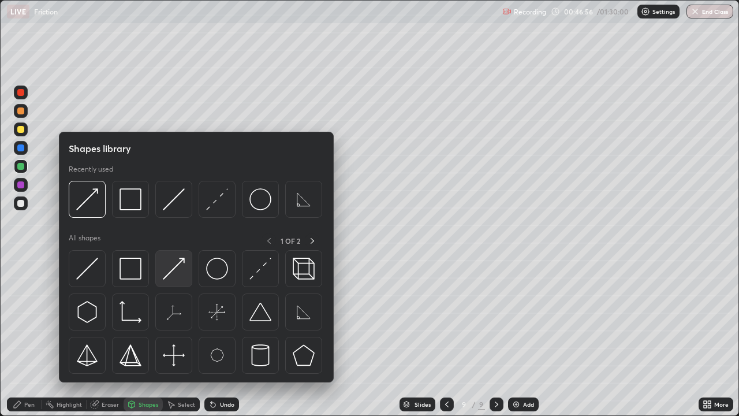
click at [180, 260] on img at bounding box center [174, 268] width 22 height 22
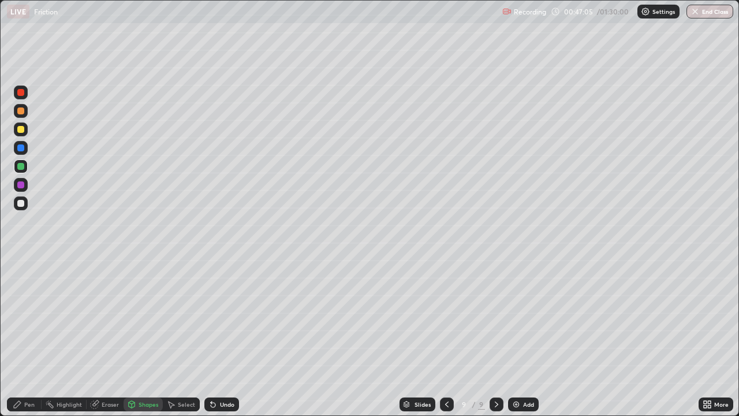
click at [24, 108] on div at bounding box center [21, 111] width 14 height 14
click at [222, 337] on div "Undo" at bounding box center [227, 404] width 14 height 6
click at [30, 337] on div "Pen" at bounding box center [29, 404] width 10 height 6
click at [99, 337] on icon at bounding box center [94, 403] width 9 height 9
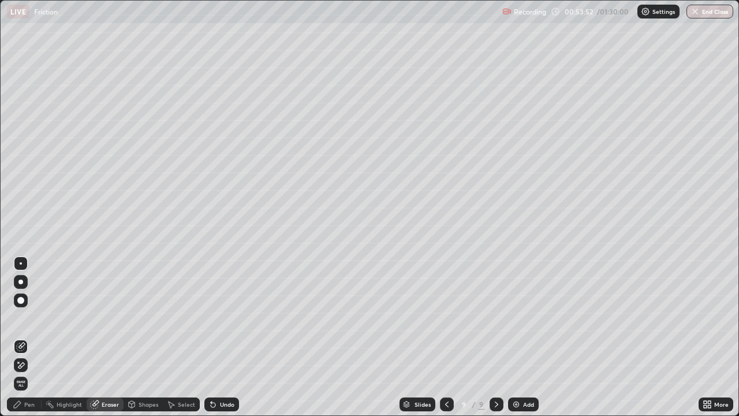
click at [132, 337] on icon at bounding box center [132, 403] width 6 height 2
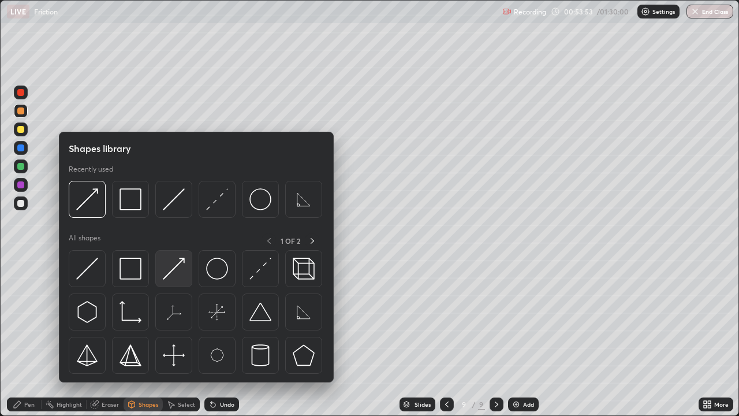
click at [177, 261] on img at bounding box center [174, 268] width 22 height 22
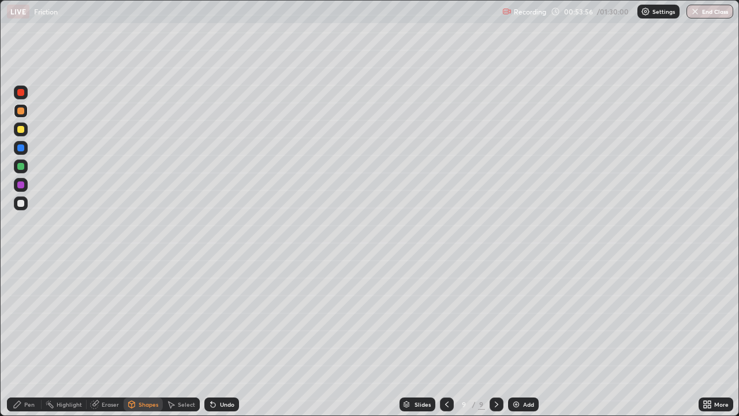
click at [139, 337] on div "Shapes" at bounding box center [149, 404] width 20 height 6
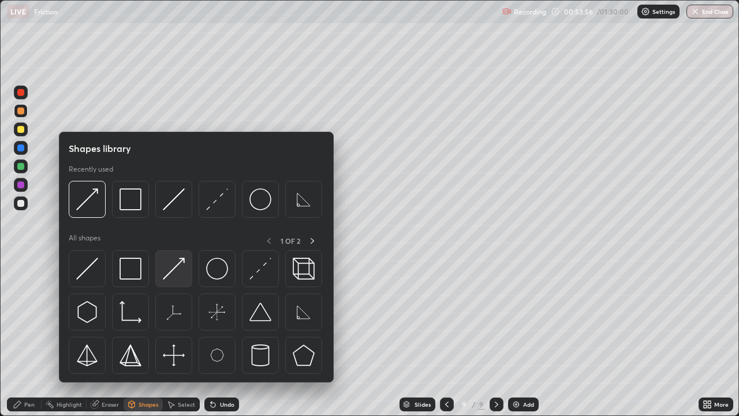
click at [184, 261] on img at bounding box center [174, 268] width 22 height 22
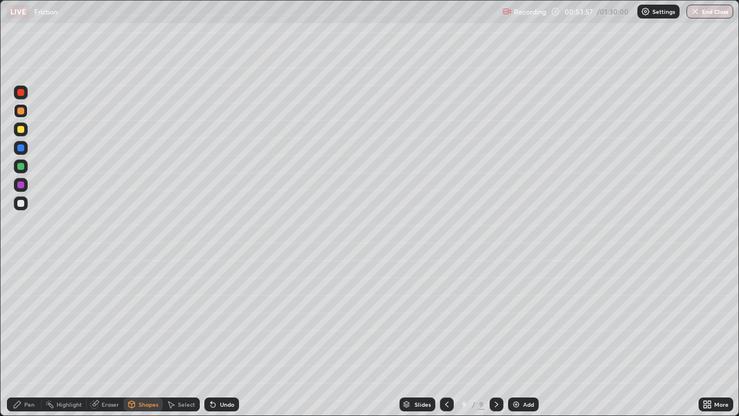
click at [21, 204] on div at bounding box center [20, 203] width 7 height 7
click at [141, 337] on div "Shapes" at bounding box center [142, 404] width 39 height 14
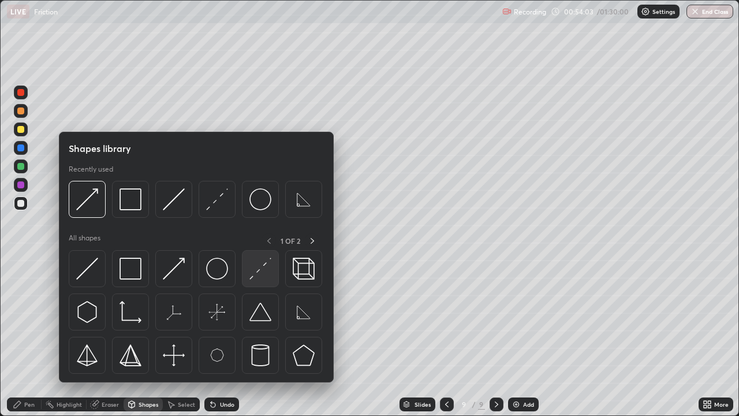
click at [255, 273] on img at bounding box center [260, 268] width 22 height 22
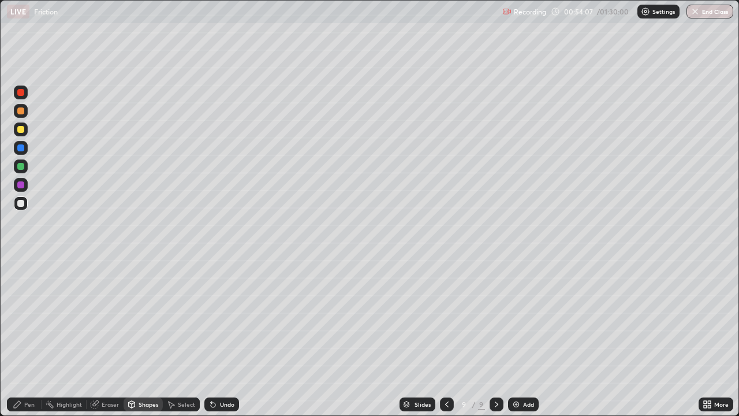
click at [21, 166] on div at bounding box center [20, 166] width 7 height 7
click at [24, 337] on div "Pen" at bounding box center [24, 404] width 35 height 14
click at [217, 337] on div "Undo" at bounding box center [221, 404] width 35 height 14
click at [211, 337] on icon at bounding box center [211, 401] width 1 height 1
click at [18, 129] on div at bounding box center [20, 129] width 7 height 7
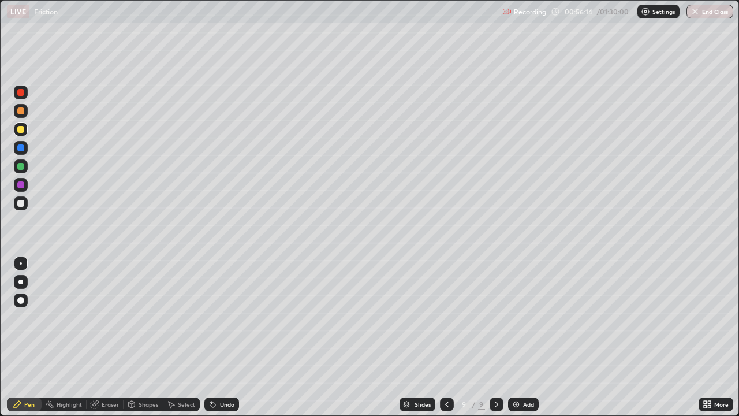
click at [26, 166] on div at bounding box center [21, 166] width 14 height 14
click at [499, 337] on icon at bounding box center [496, 403] width 9 height 9
click at [523, 337] on div "Add" at bounding box center [528, 404] width 11 height 6
click at [23, 108] on div at bounding box center [20, 110] width 7 height 7
click at [23, 202] on div at bounding box center [20, 203] width 7 height 7
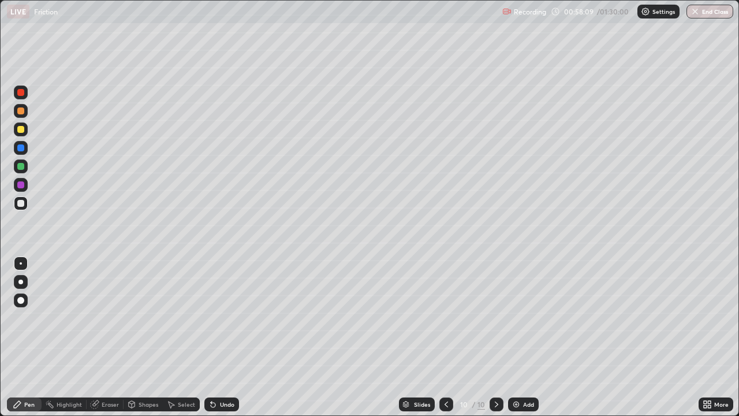
click at [19, 132] on div at bounding box center [20, 129] width 7 height 7
click at [444, 337] on div at bounding box center [446, 404] width 14 height 14
click at [701, 10] on button "End Class" at bounding box center [709, 12] width 47 height 14
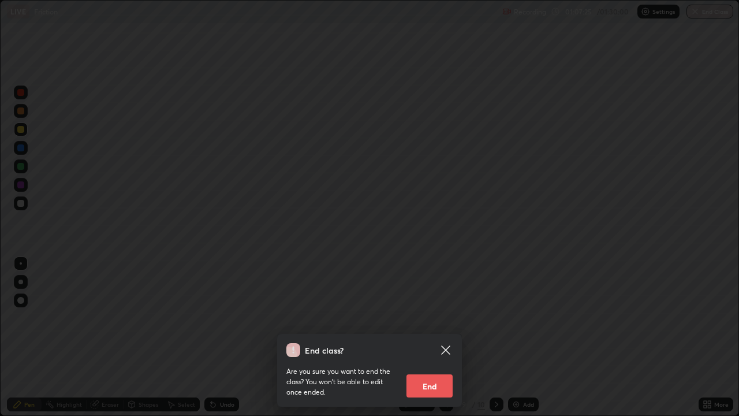
click at [433, 337] on button "End" at bounding box center [429, 385] width 46 height 23
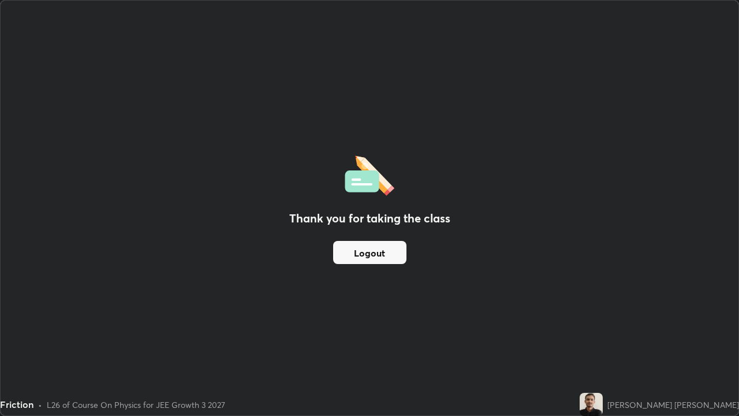
click at [396, 252] on button "Logout" at bounding box center [369, 252] width 73 height 23
